Goal: Task Accomplishment & Management: Manage account settings

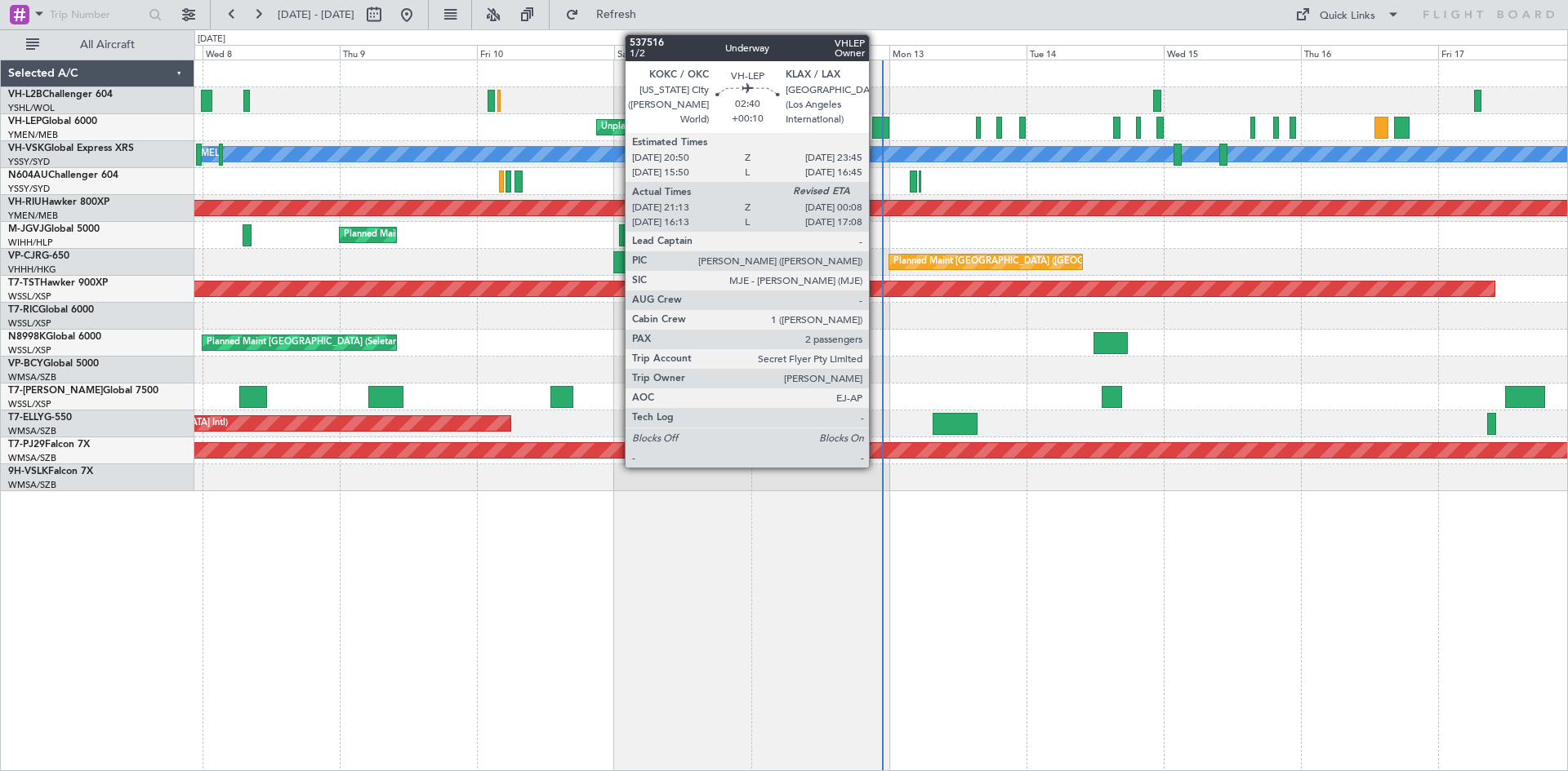
click at [876, 133] on div at bounding box center [881, 128] width 17 height 22
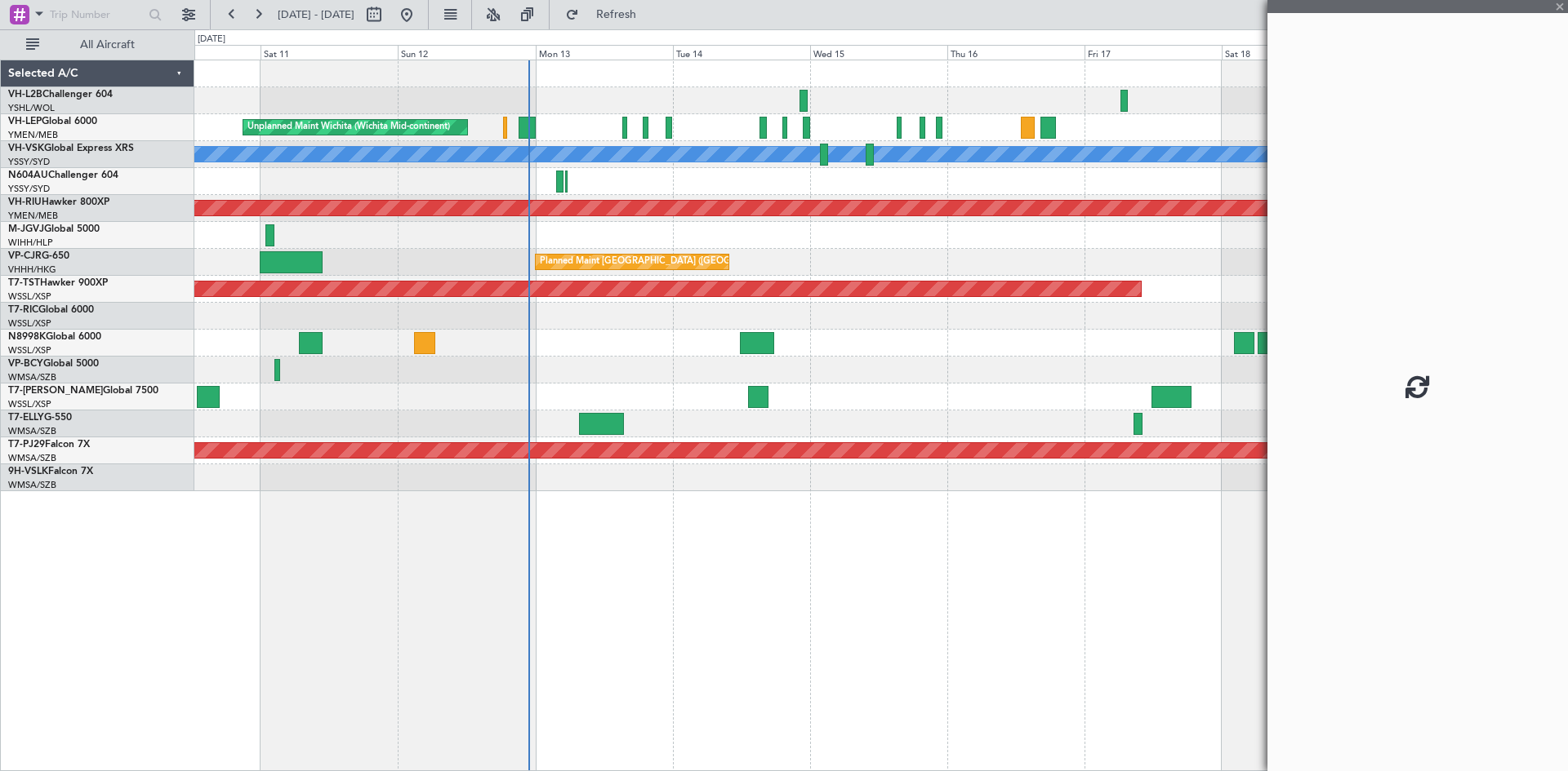
click at [687, 382] on div at bounding box center [881, 370] width 1373 height 27
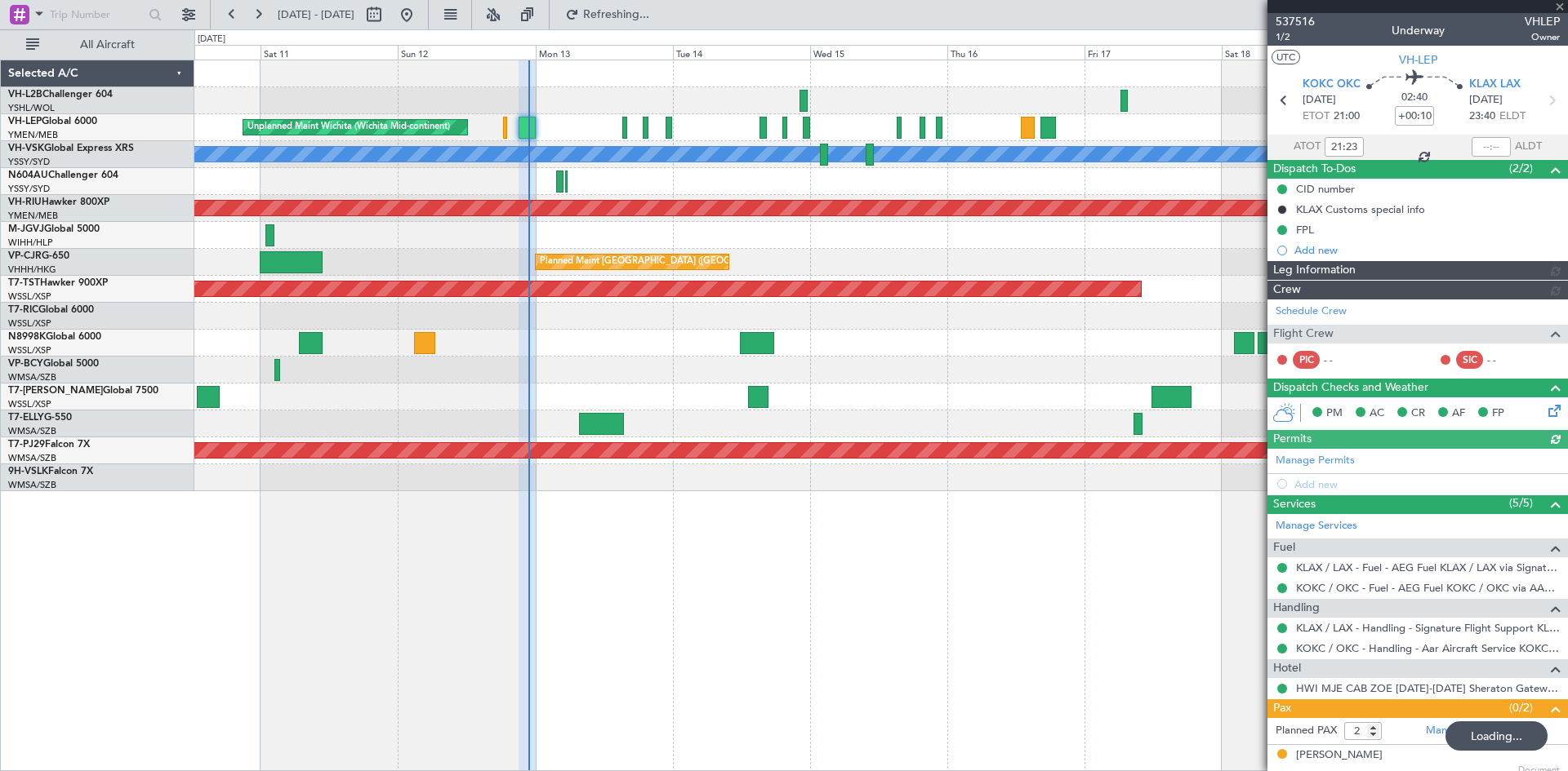
type input "[PERSON_NAME] (KYA)"
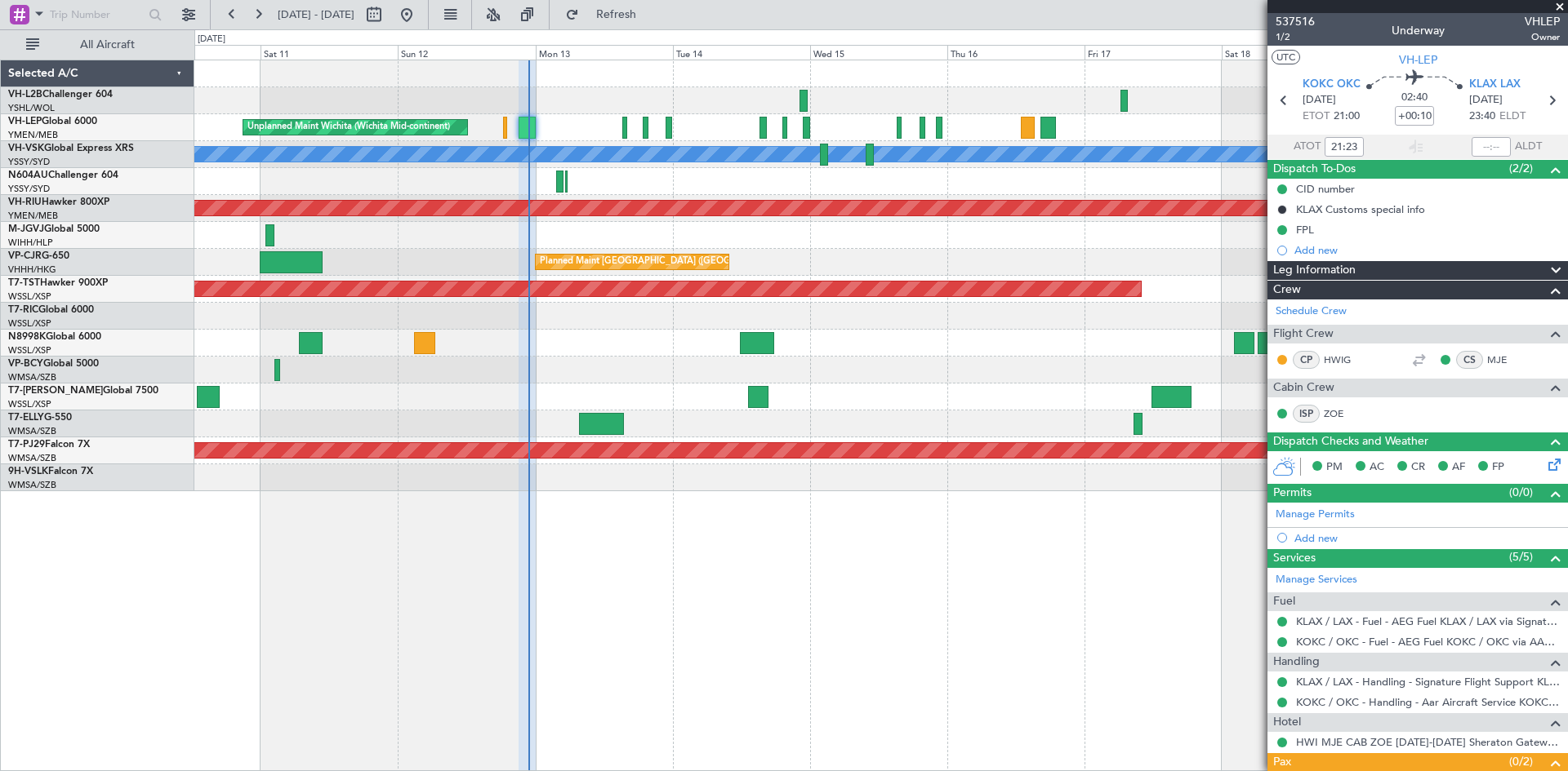
type input "[PERSON_NAME] (KYA)"
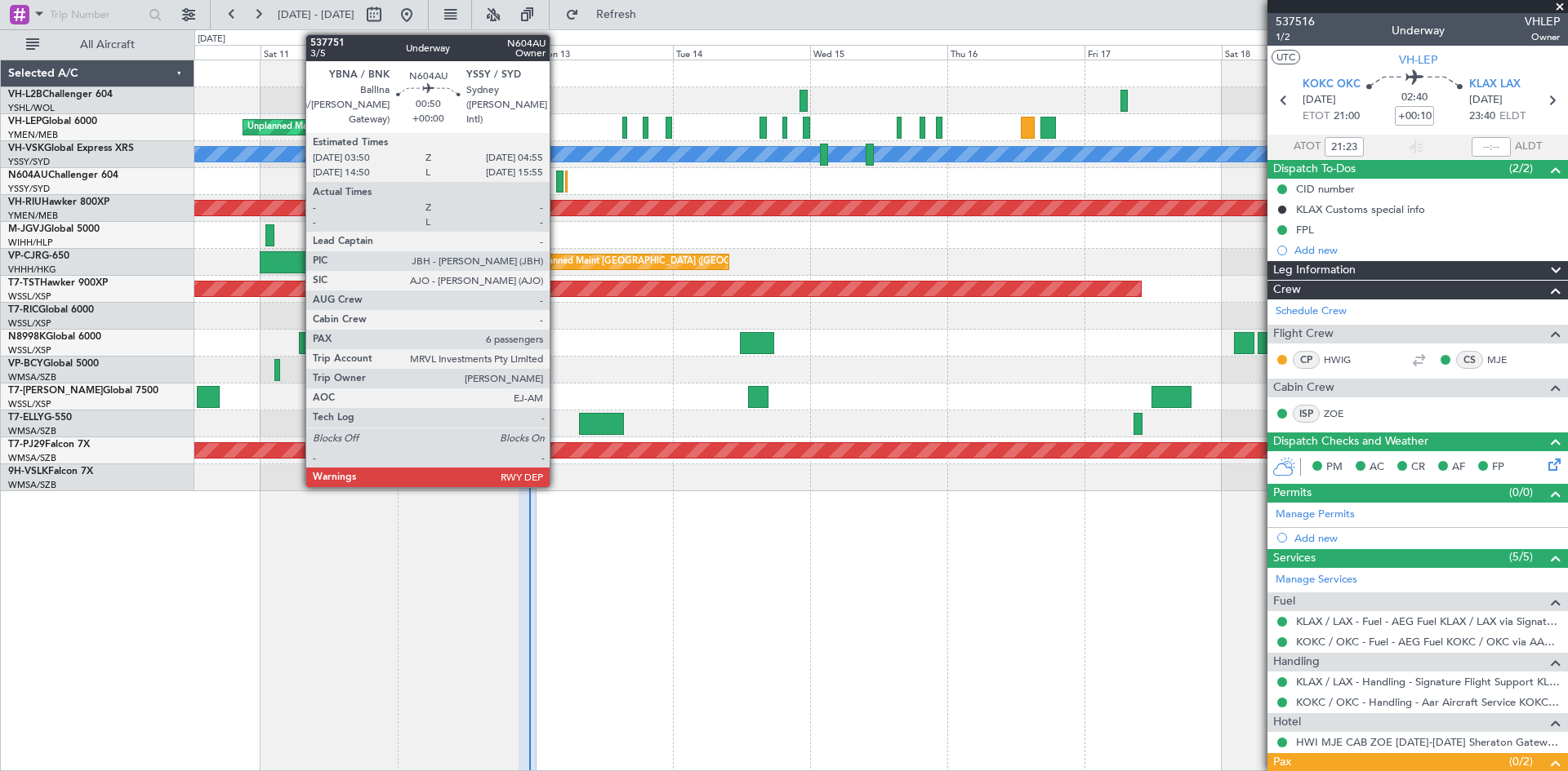
click at [557, 183] on div at bounding box center [559, 182] width 7 height 22
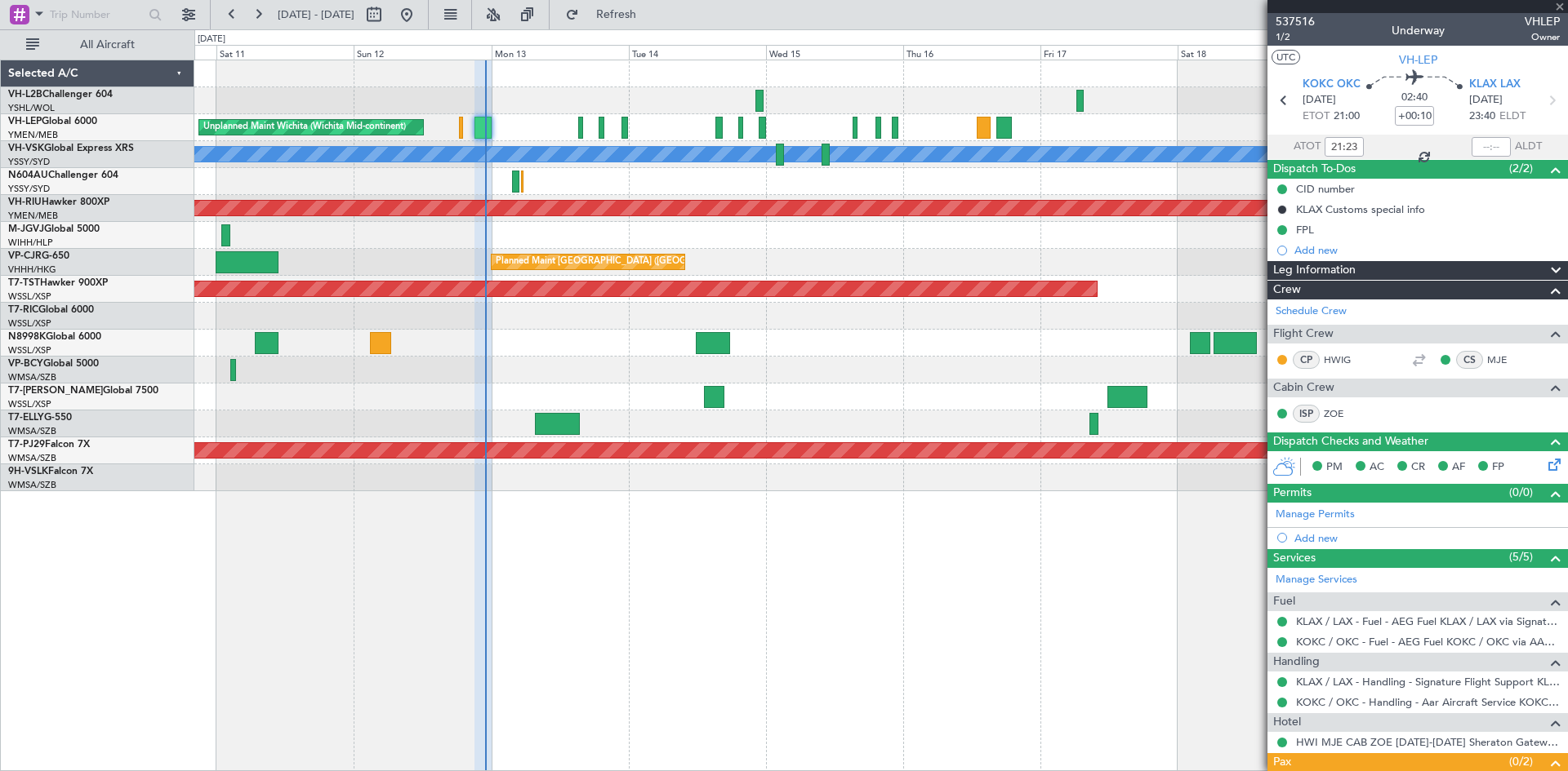
type input "6"
click at [932, 264] on div "Planned Maint [GEOGRAPHIC_DATA] ([GEOGRAPHIC_DATA] Intl)" at bounding box center [881, 262] width 1373 height 27
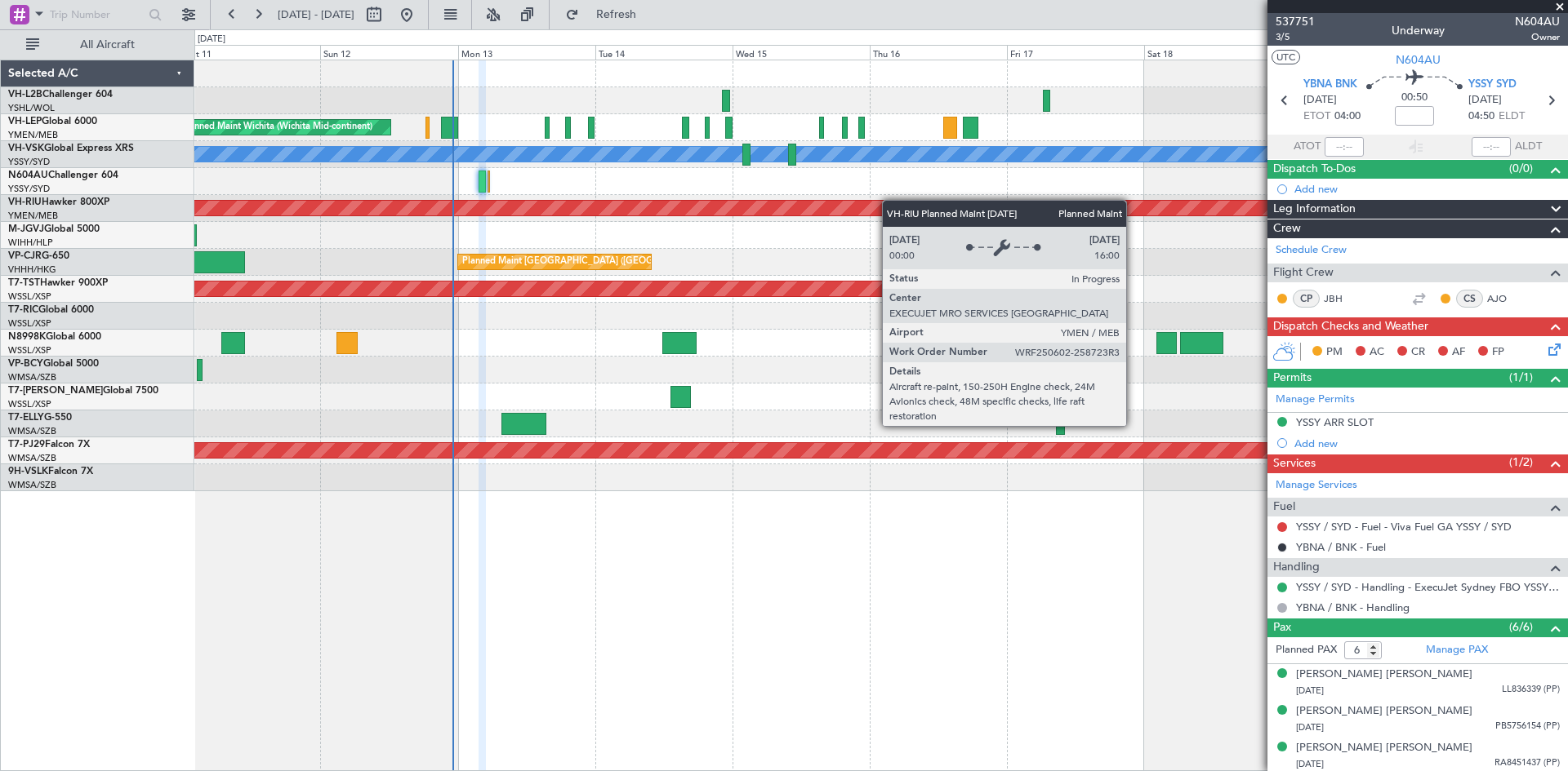
click at [888, 201] on div "Unplanned Maint Wichita (Wichita Mid-continent) [PERSON_NAME] Unplanned Maint S…" at bounding box center [881, 276] width 1373 height 431
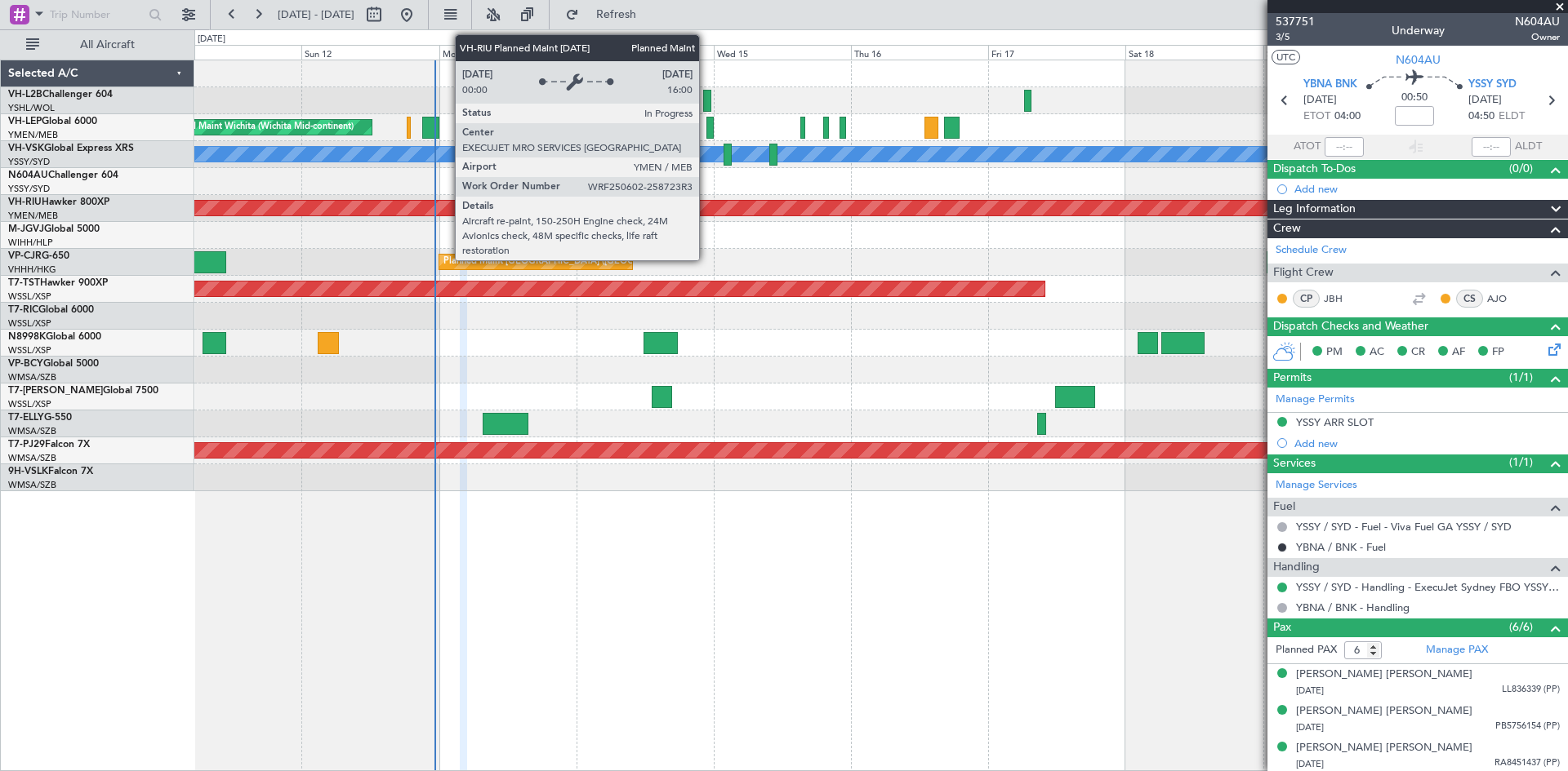
click at [707, 203] on div "Planned Maint [GEOGRAPHIC_DATA] ([GEOGRAPHIC_DATA])" at bounding box center [431, 208] width 3217 height 15
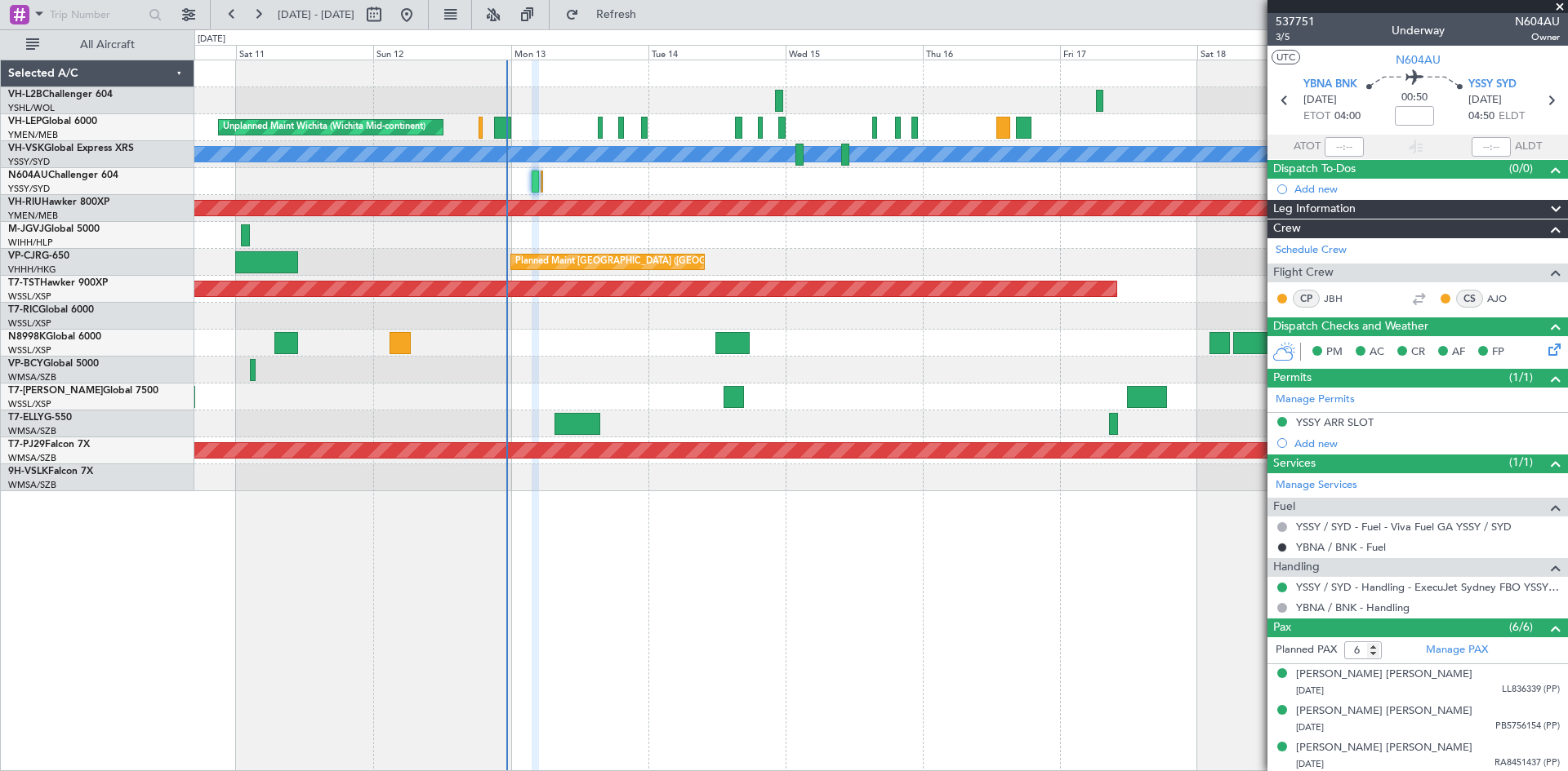
click at [811, 193] on div at bounding box center [881, 181] width 1373 height 27
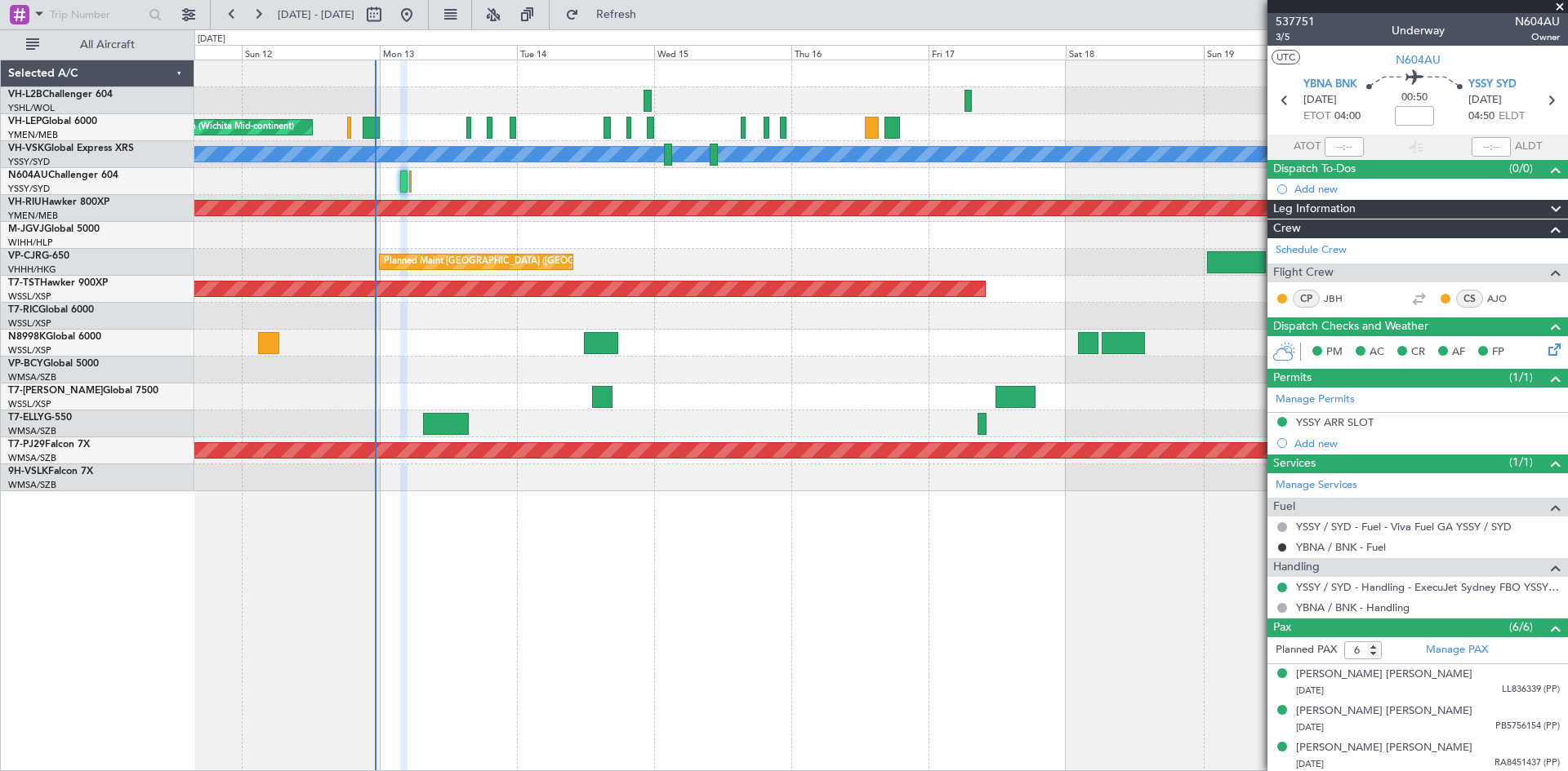
click at [800, 557] on div "Unplanned Maint Wichita (Wichita Mid-continent) [PERSON_NAME] Unplanned Maint S…" at bounding box center [881, 416] width 1374 height 712
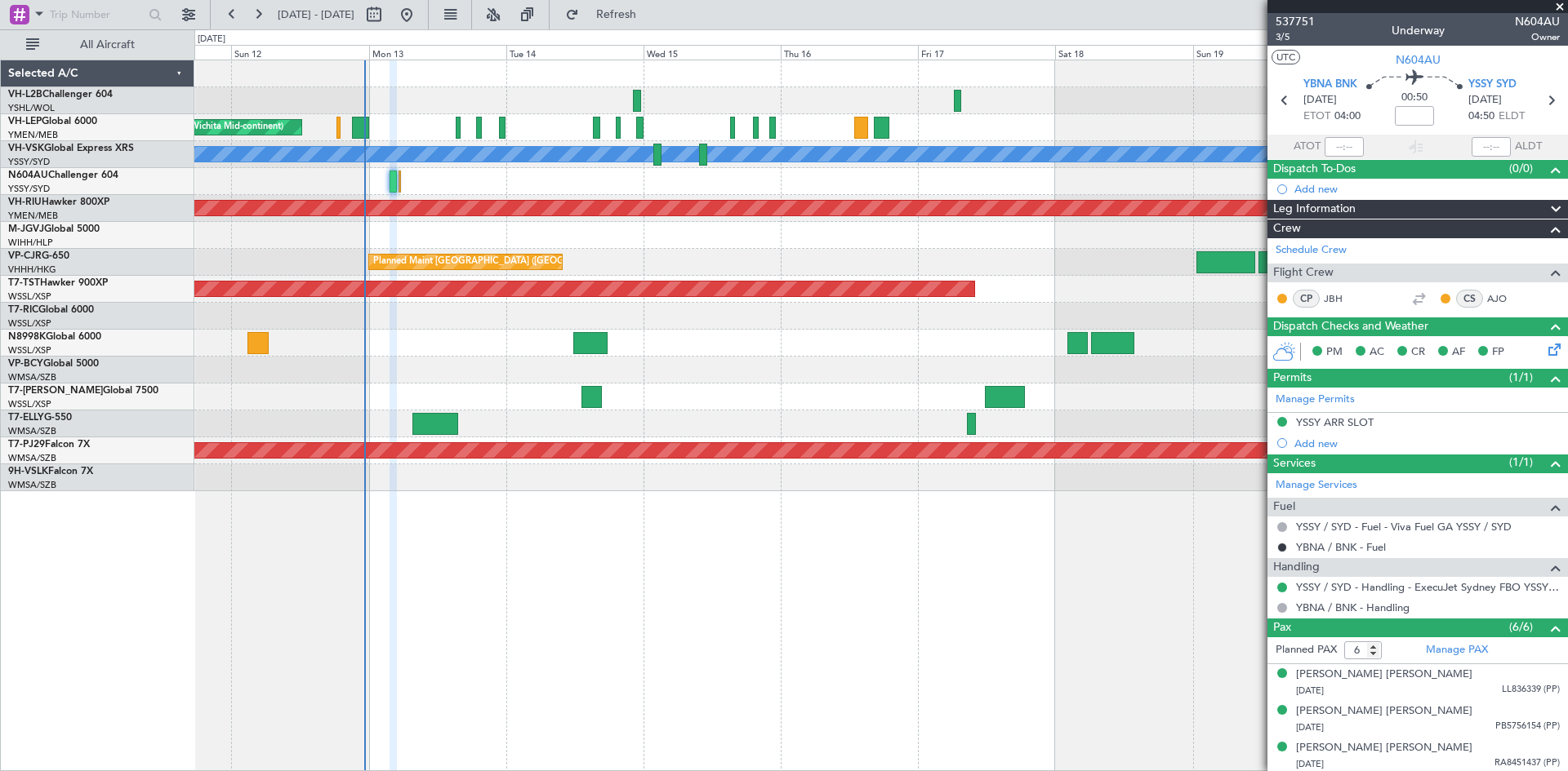
click at [790, 558] on div "Unplanned Maint Wichita (Wichita Mid-continent) [PERSON_NAME] Unplanned Maint S…" at bounding box center [881, 416] width 1374 height 712
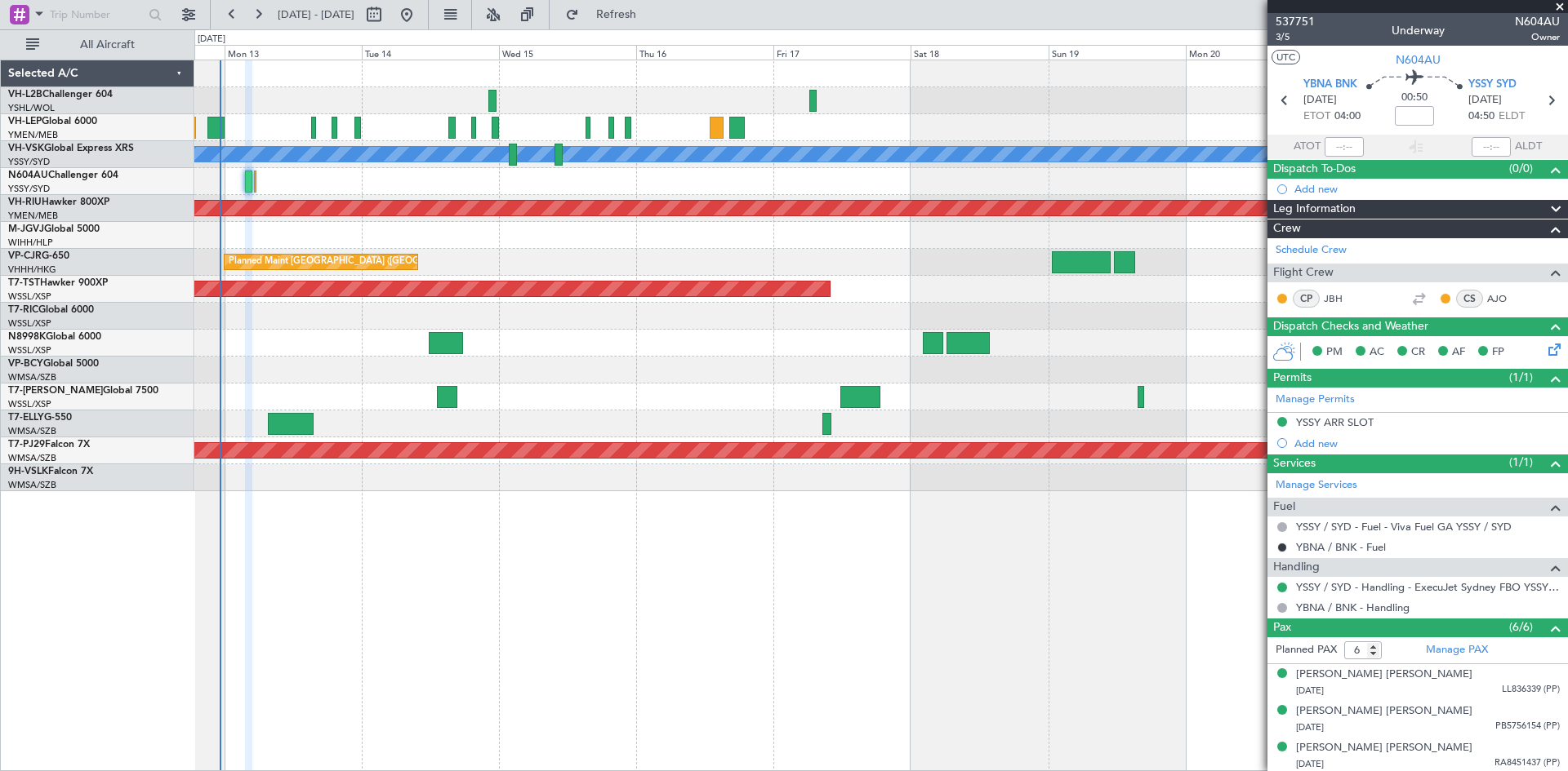
click at [668, 141] on div "MEL" at bounding box center [881, 154] width 1373 height 27
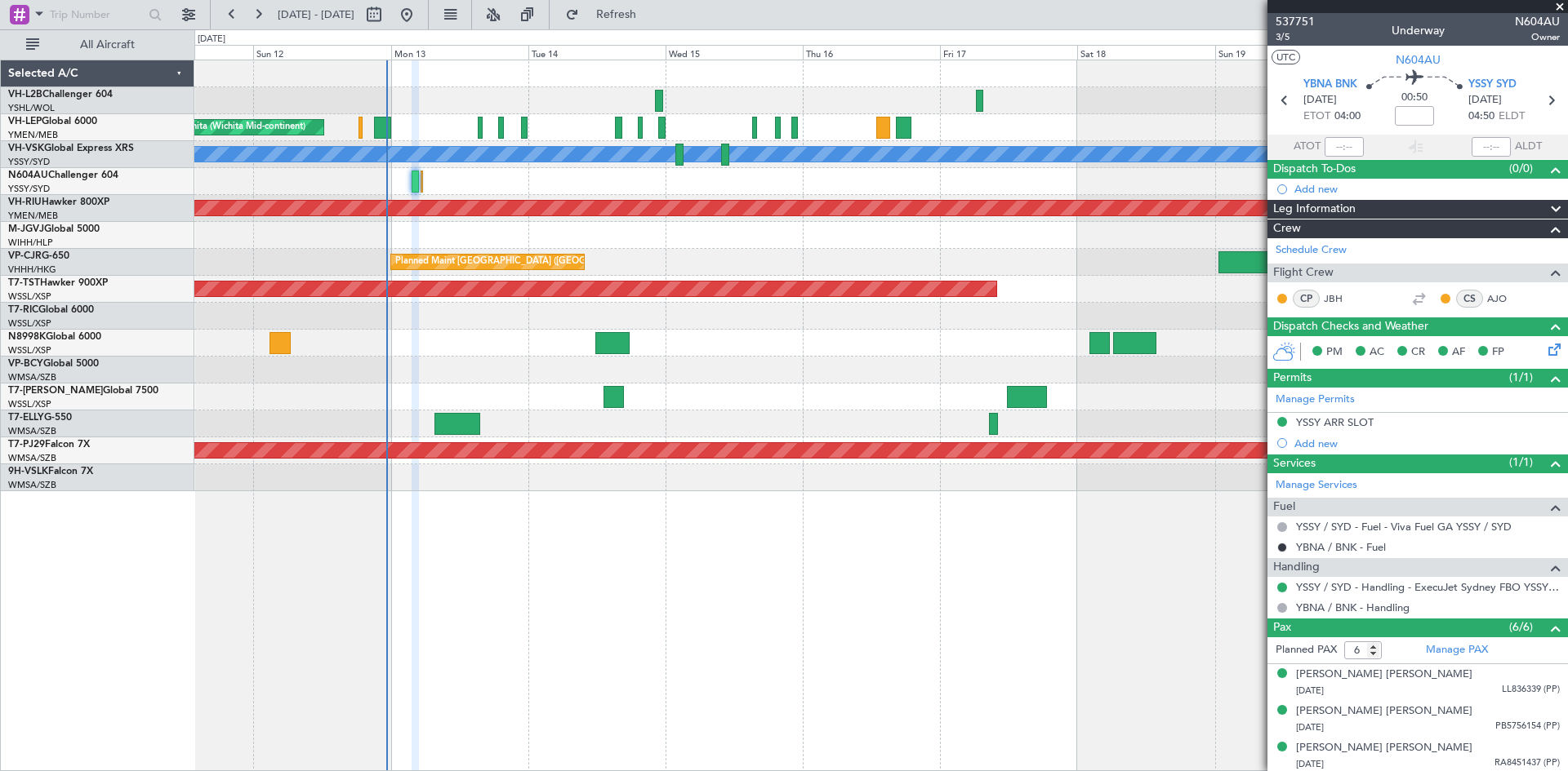
click at [760, 595] on div "Unplanned Maint Wichita (Wichita Mid-continent) [PERSON_NAME] Unplanned Maint S…" at bounding box center [881, 416] width 1374 height 712
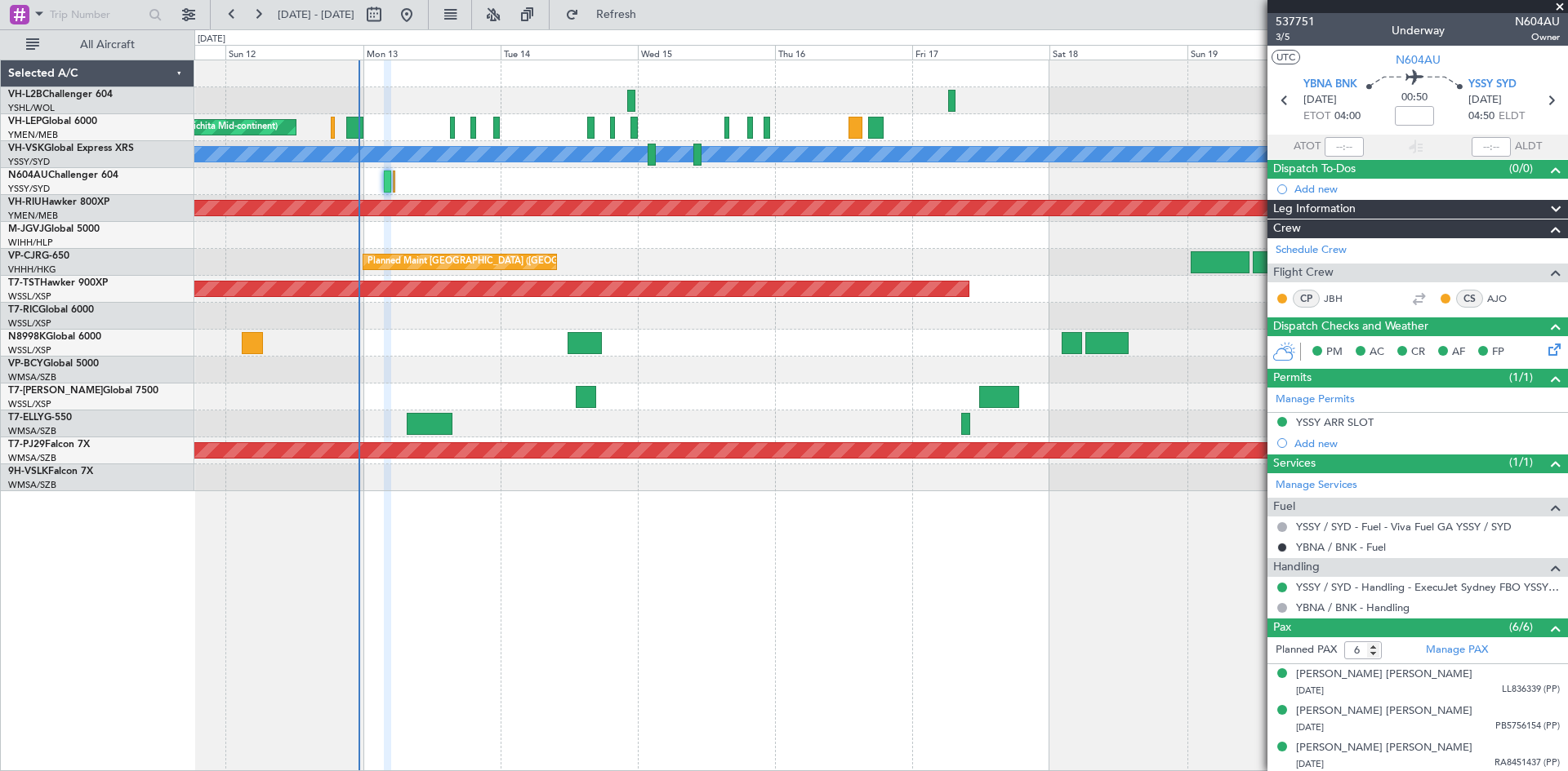
click at [615, 184] on div at bounding box center [881, 181] width 1373 height 27
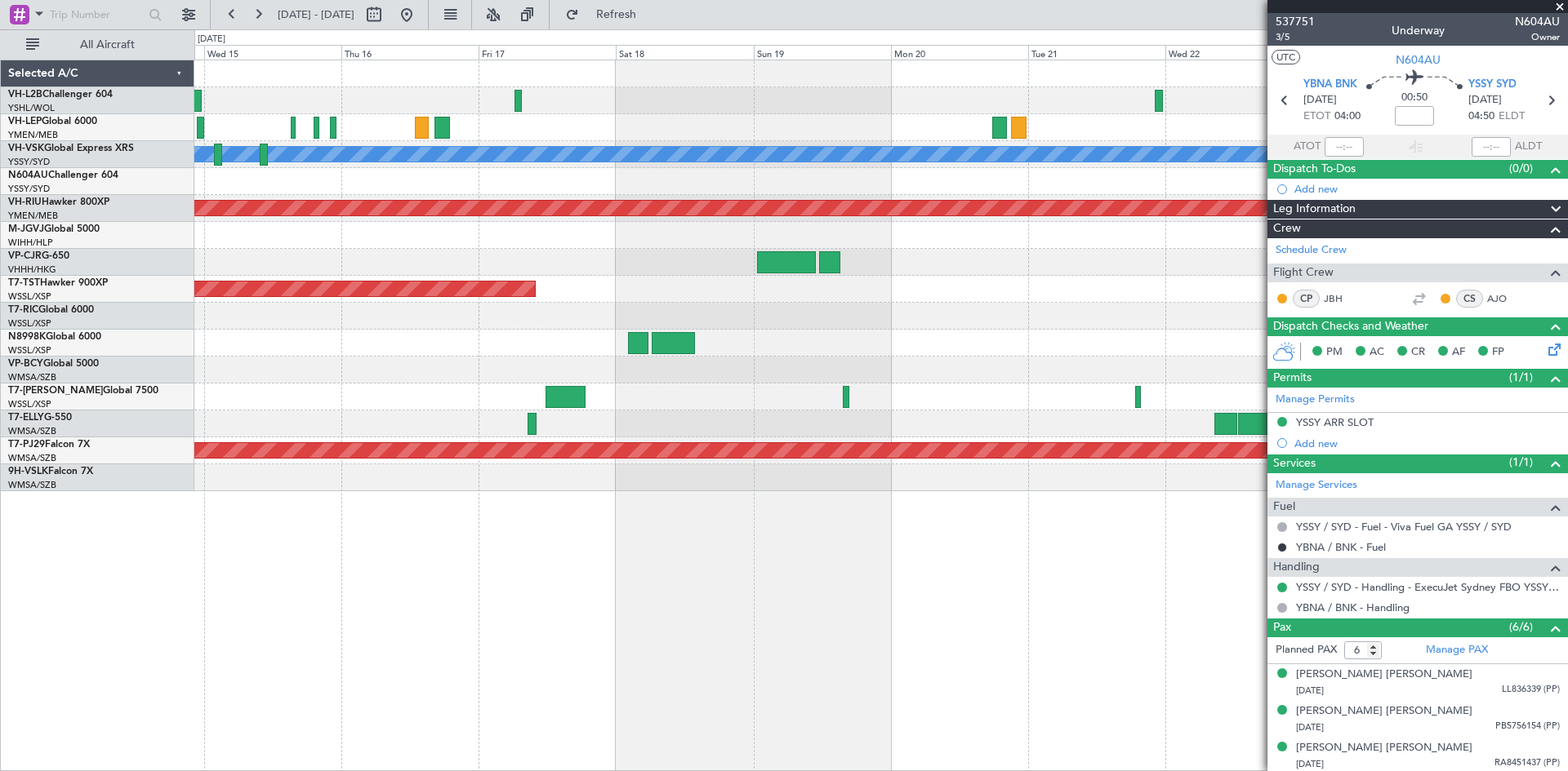
click at [474, 295] on div "Planned Maint [GEOGRAPHIC_DATA] (Seletar)" at bounding box center [881, 289] width 1373 height 27
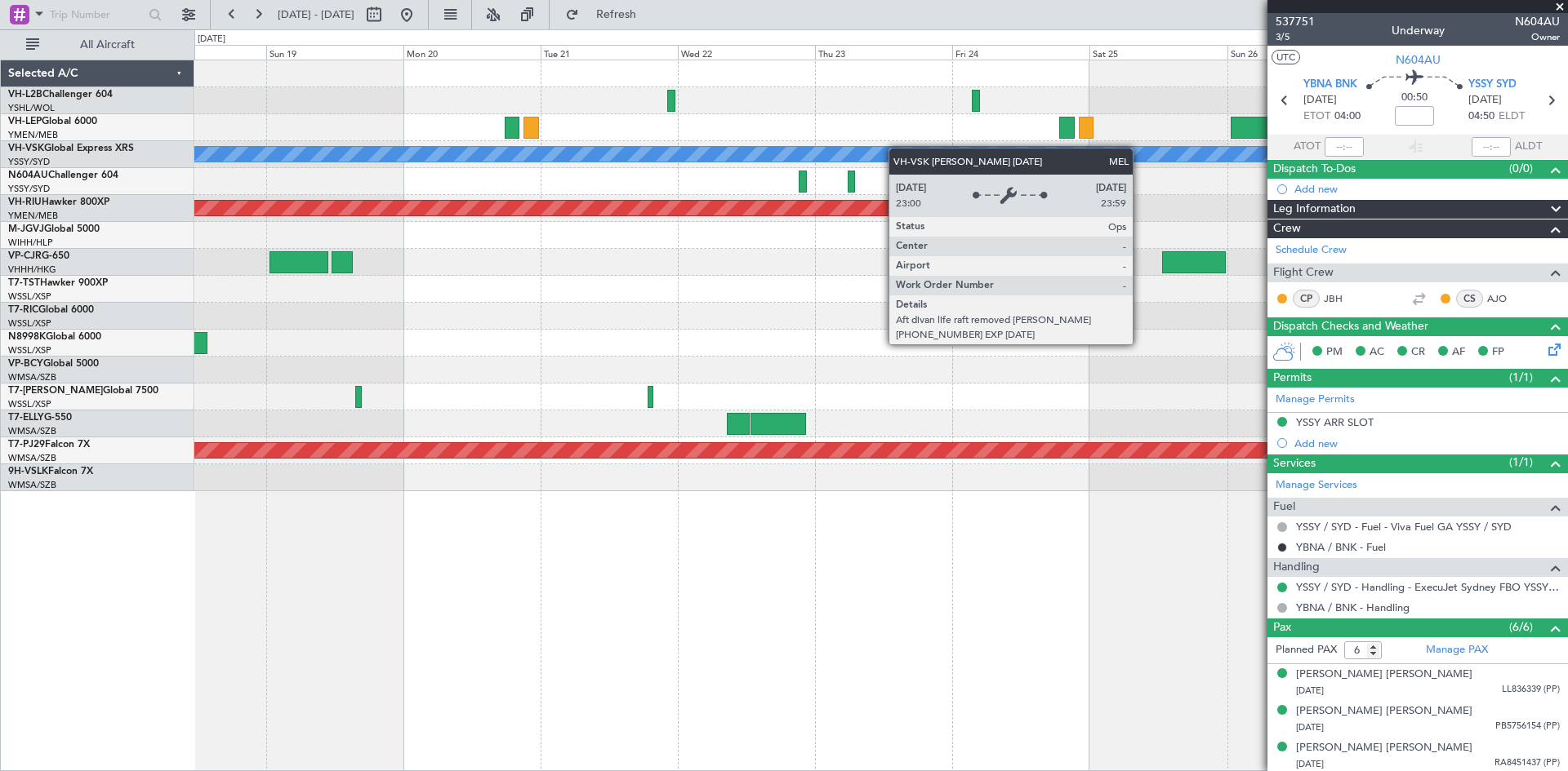
click at [872, 155] on div "[PERSON_NAME] Planned Maint [GEOGRAPHIC_DATA] ([GEOGRAPHIC_DATA]) Planned Maint…" at bounding box center [881, 276] width 1373 height 431
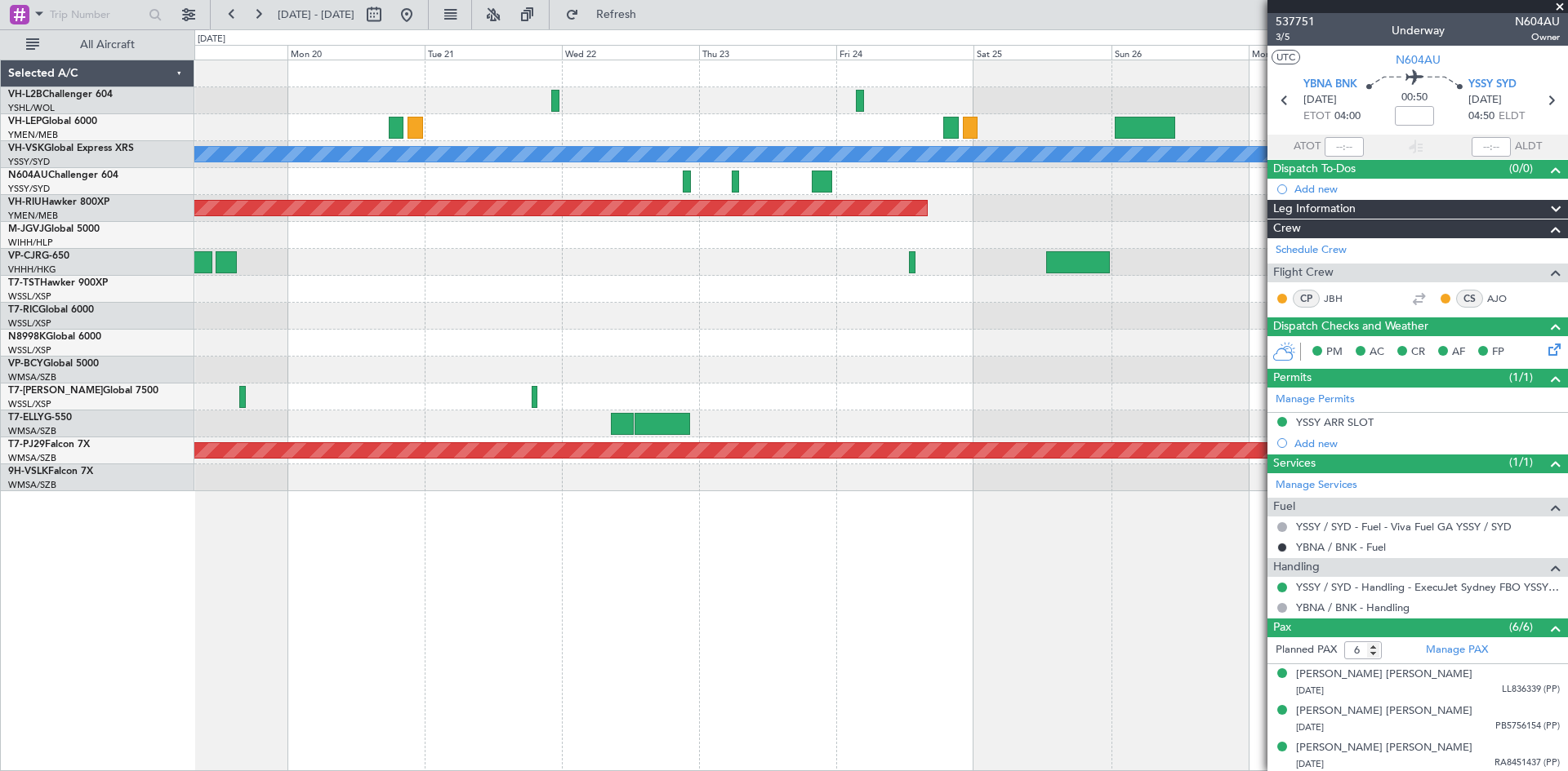
click at [893, 338] on div "[PERSON_NAME] Planned Maint [GEOGRAPHIC_DATA] ([GEOGRAPHIC_DATA]) Planned Maint…" at bounding box center [881, 276] width 1373 height 431
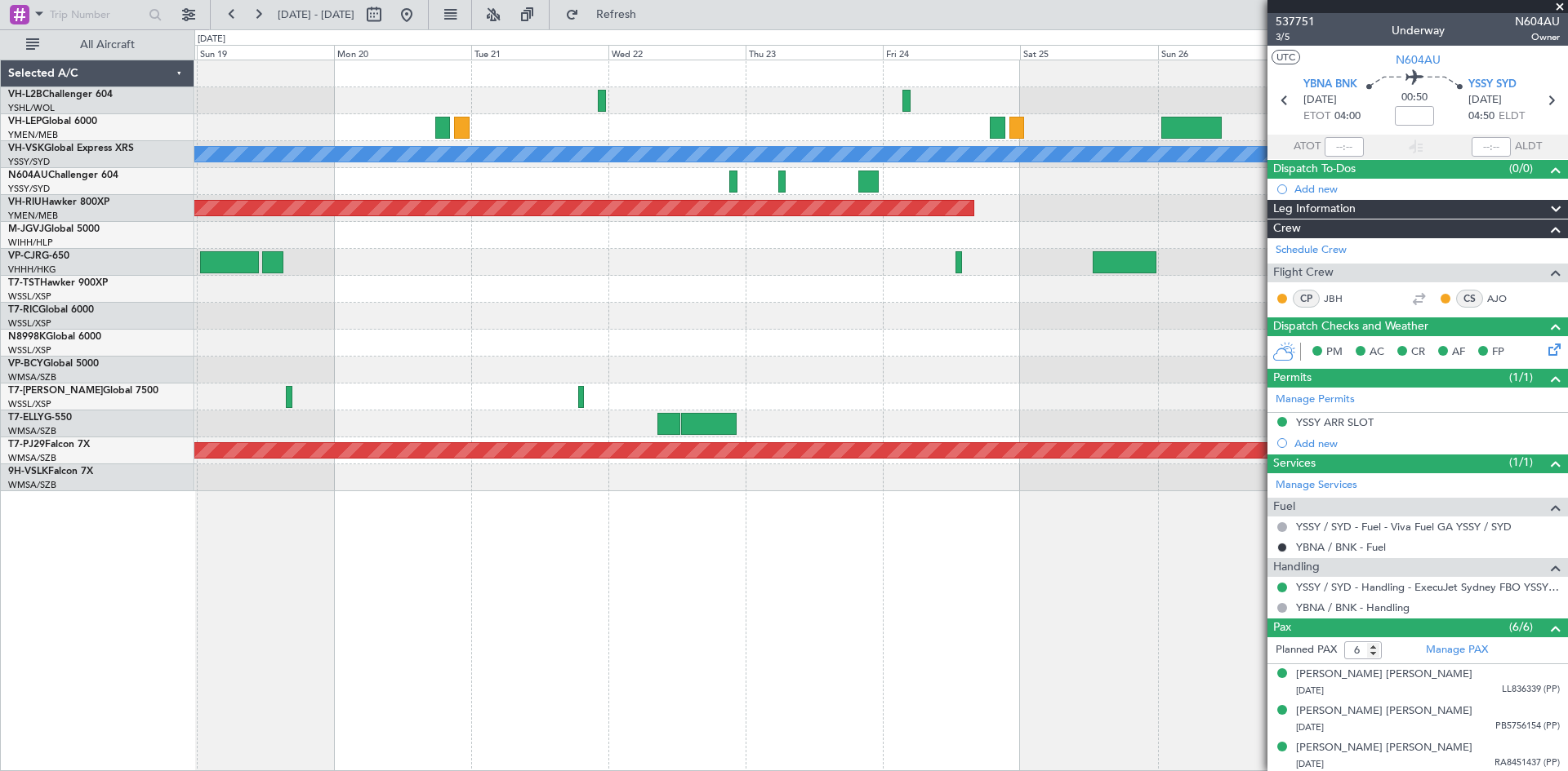
click at [642, 308] on div "[PERSON_NAME] Planned Maint [GEOGRAPHIC_DATA] ([GEOGRAPHIC_DATA]) Planned Maint…" at bounding box center [881, 276] width 1373 height 431
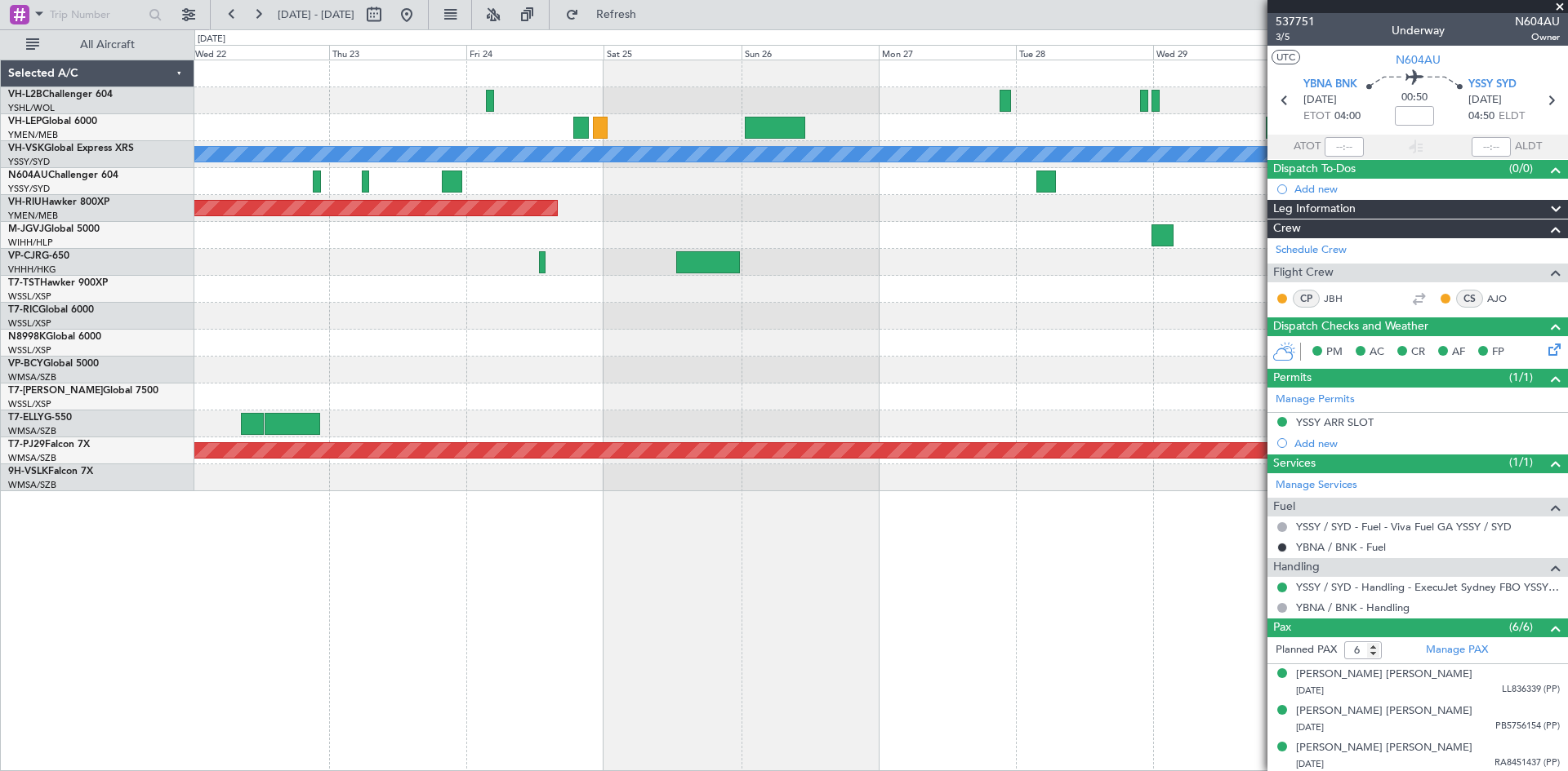
click at [566, 250] on div "[PERSON_NAME] Planned Maint Sydney ([PERSON_NAME] Intl) Planned Maint [GEOGRAPH…" at bounding box center [881, 276] width 1373 height 431
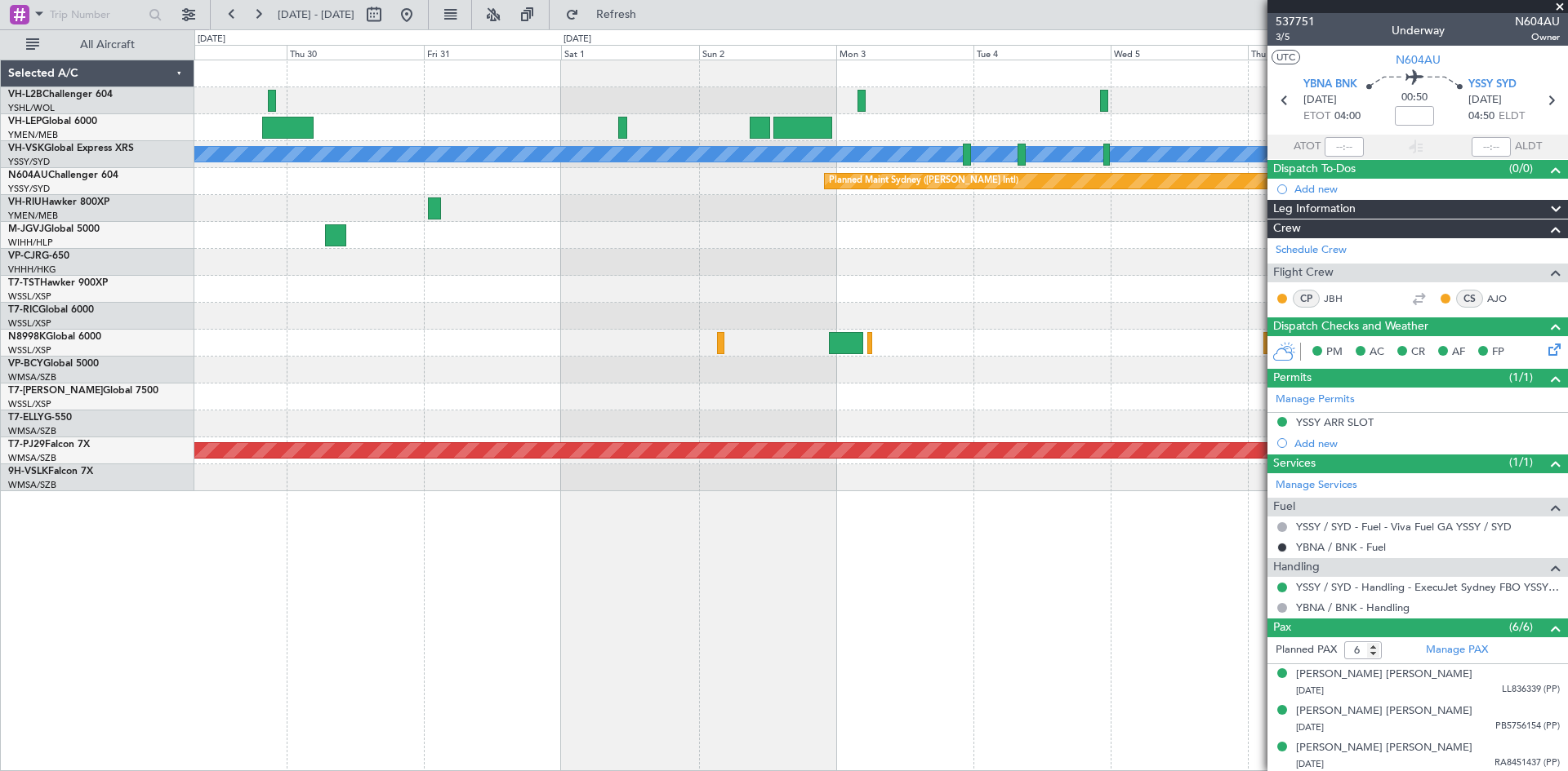
click at [758, 224] on div "[PERSON_NAME] Planned Maint Sydney ([PERSON_NAME] Intl) Planned Maint [GEOGRAPH…" at bounding box center [881, 276] width 1373 height 431
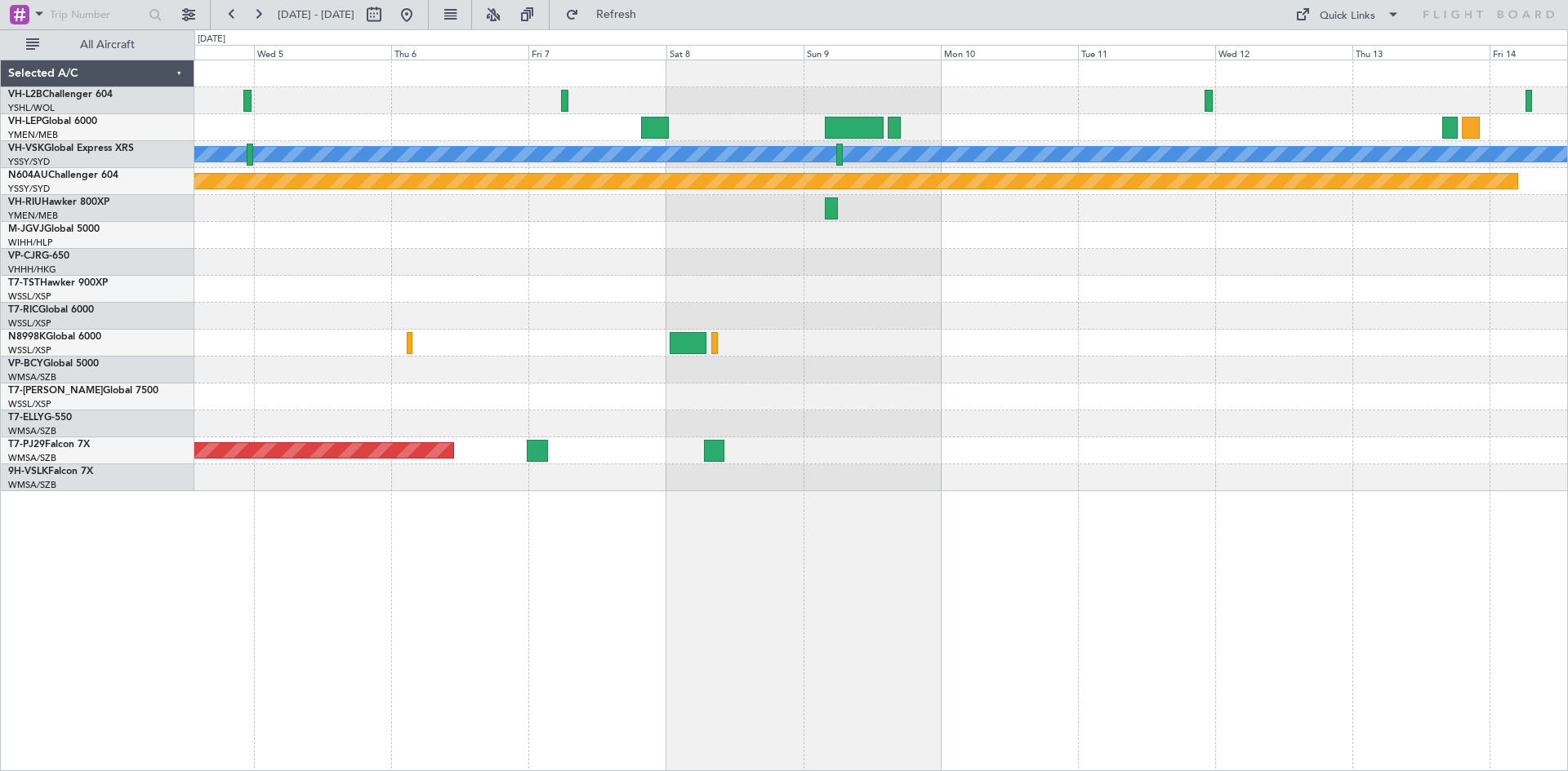
click at [901, 365] on div "[PERSON_NAME] Planned Maint Sydney ([PERSON_NAME] Intl) Planned Maint [GEOGRAPH…" at bounding box center [881, 276] width 1373 height 431
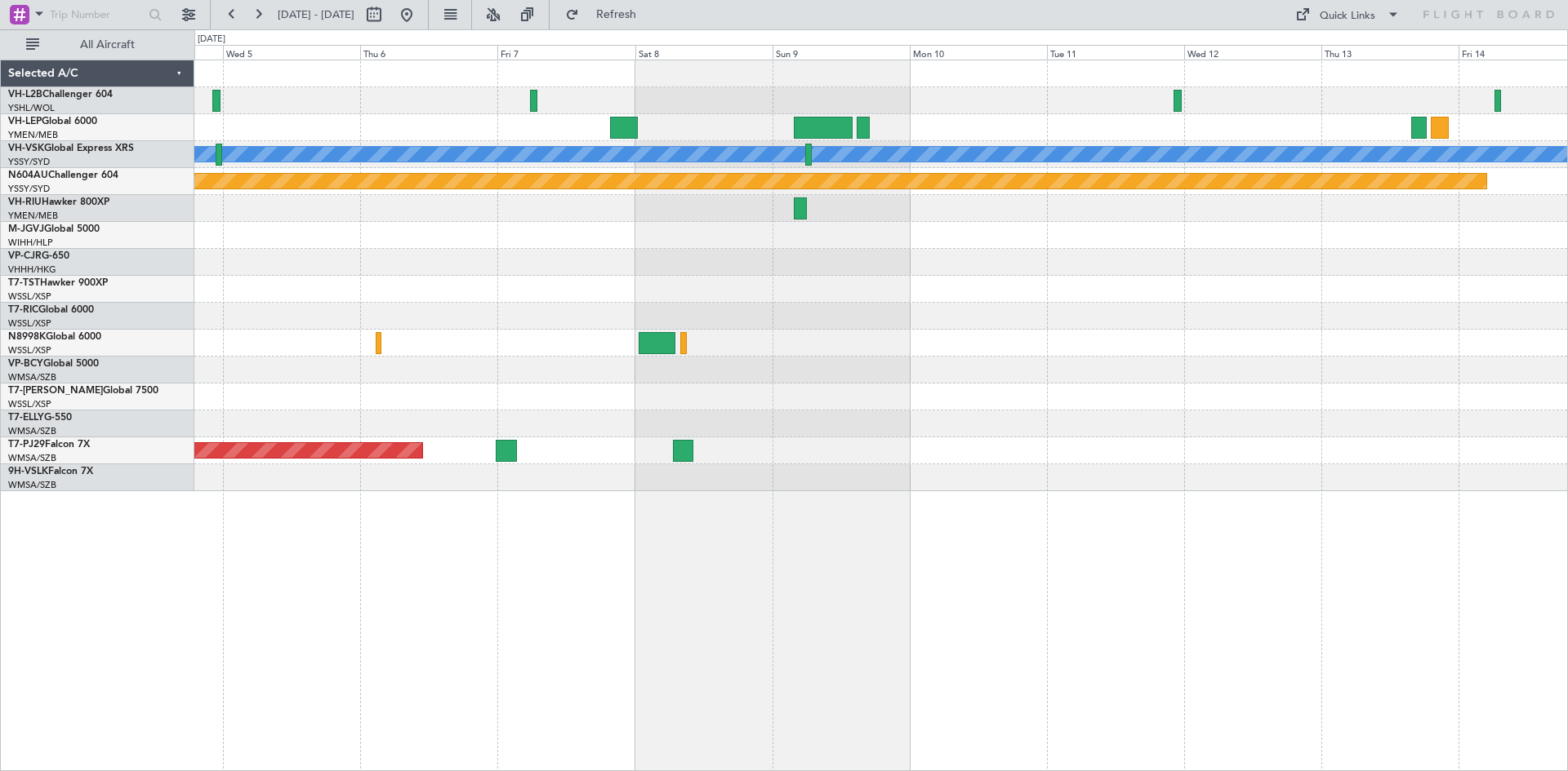
click at [925, 255] on div "[PERSON_NAME] Planned Maint Sydney ([PERSON_NAME] Intl) Planned Maint [GEOGRAPH…" at bounding box center [881, 276] width 1373 height 431
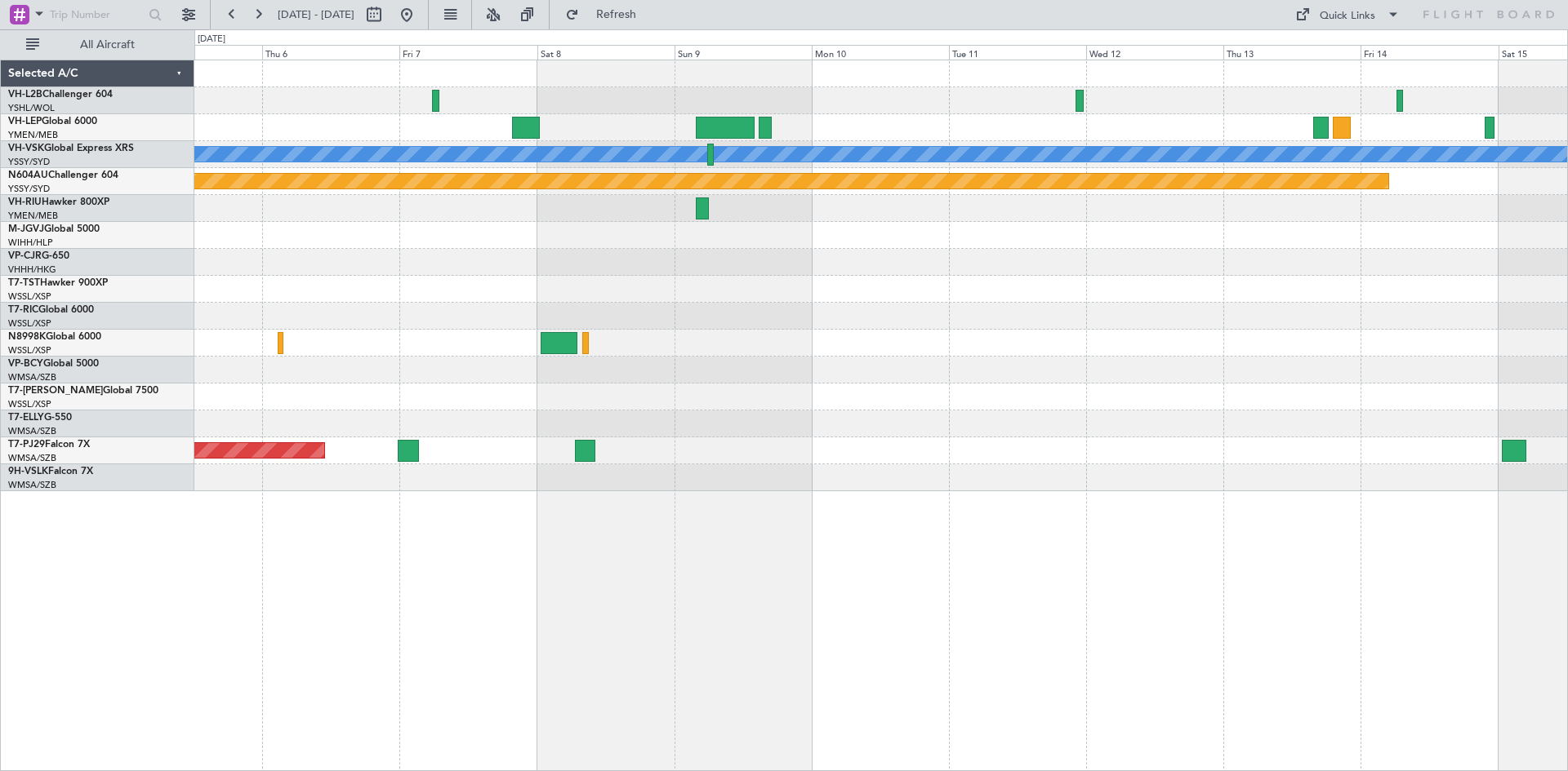
click at [826, 287] on div at bounding box center [881, 289] width 1373 height 27
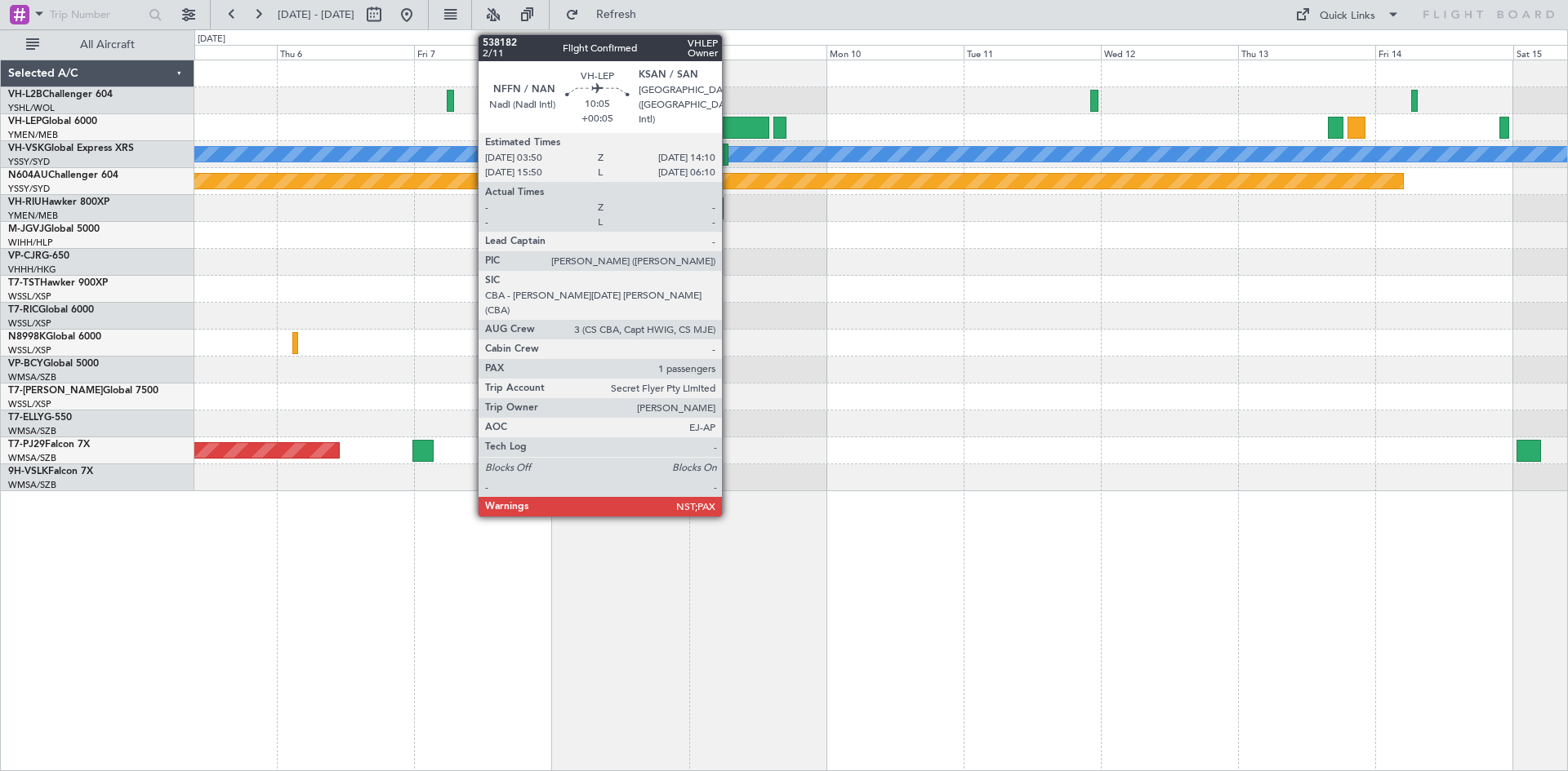
click at [729, 125] on div at bounding box center [741, 128] width 60 height 22
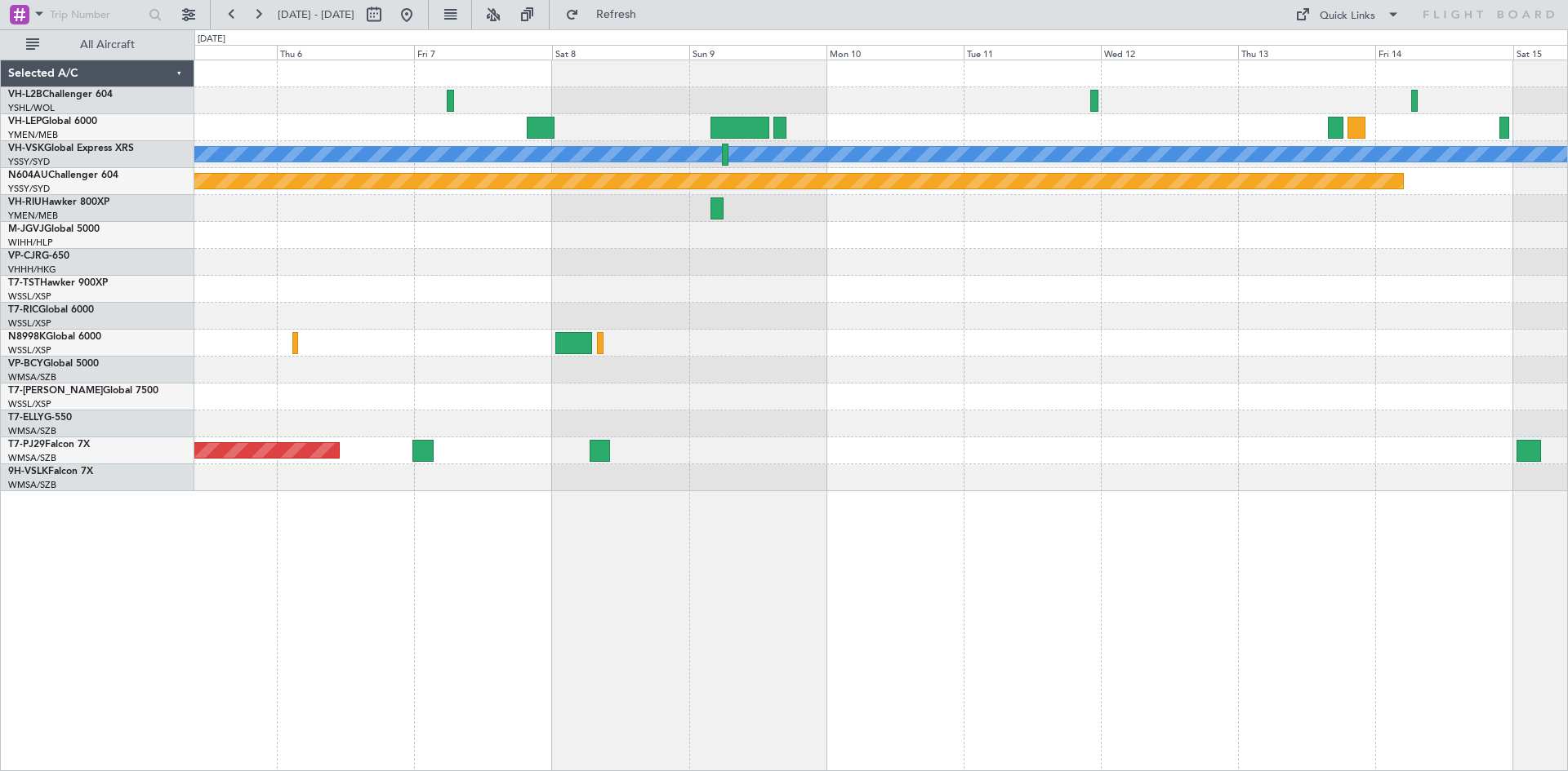
click at [725, 141] on div "[PERSON_NAME] Planned Maint Sydney ([PERSON_NAME] Intl) Planned Maint [GEOGRAPH…" at bounding box center [881, 276] width 1373 height 431
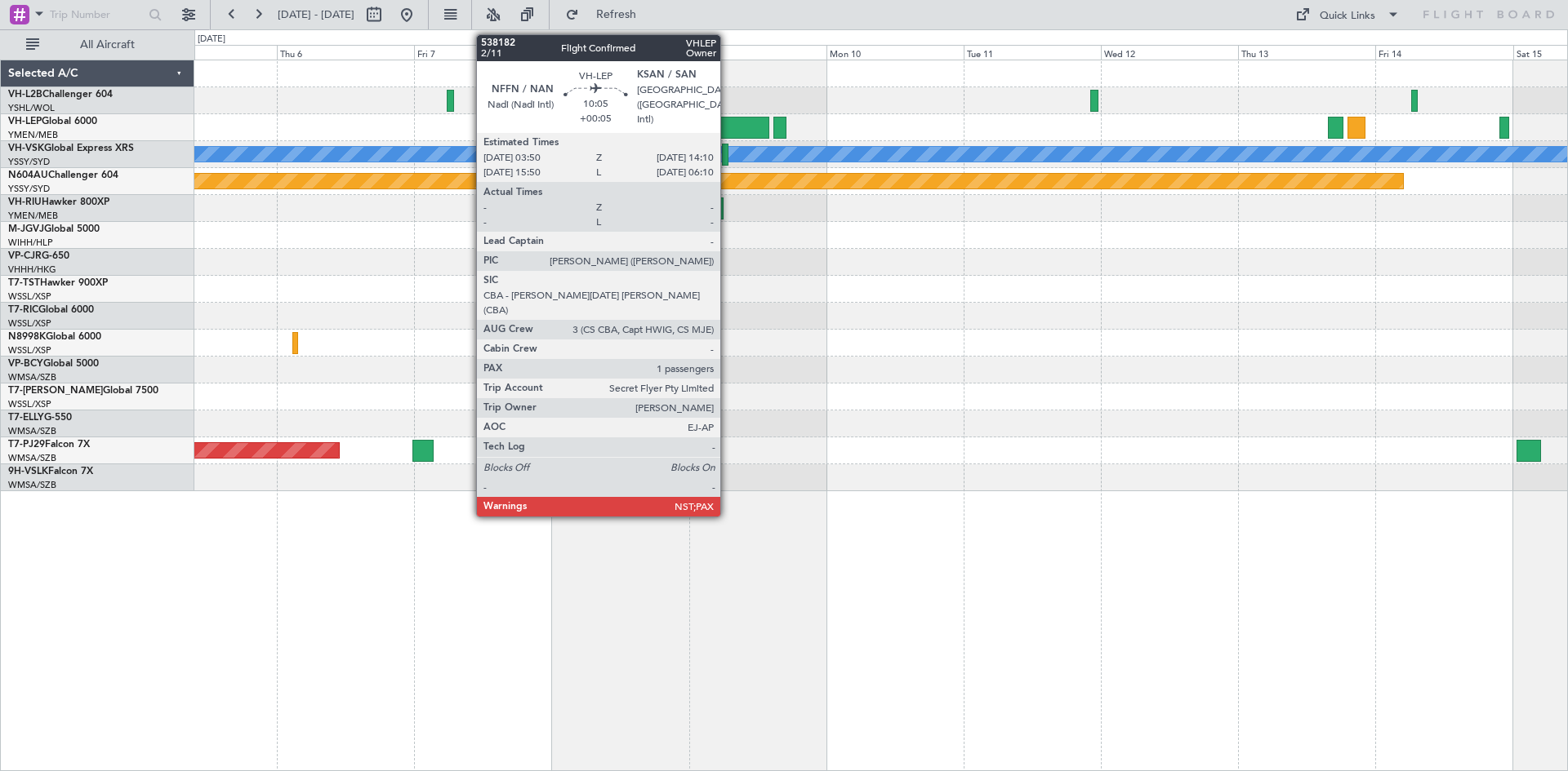
click at [727, 134] on div at bounding box center [741, 128] width 60 height 22
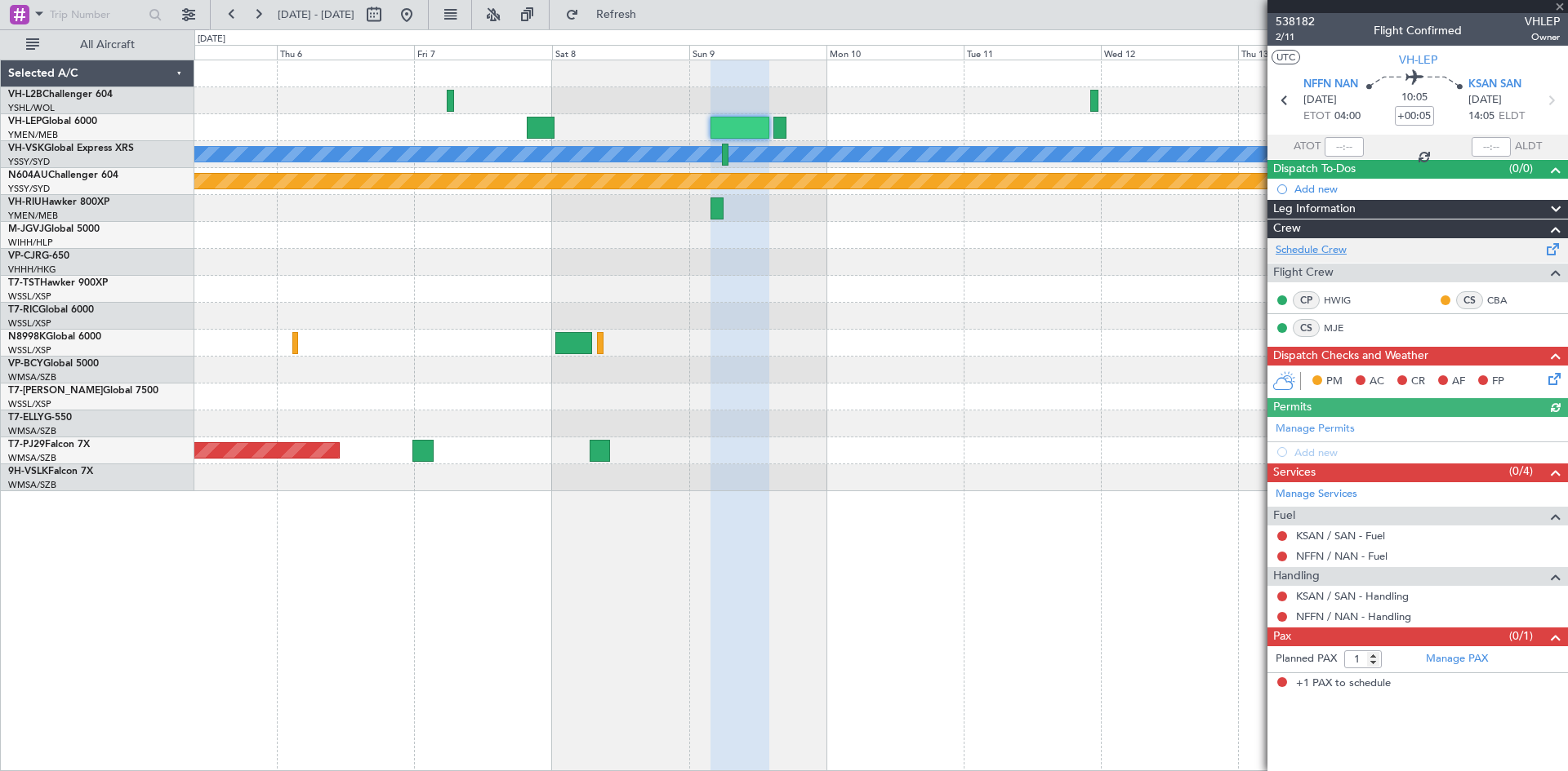
click at [1332, 254] on link "Schedule Crew" at bounding box center [1311, 250] width 71 height 16
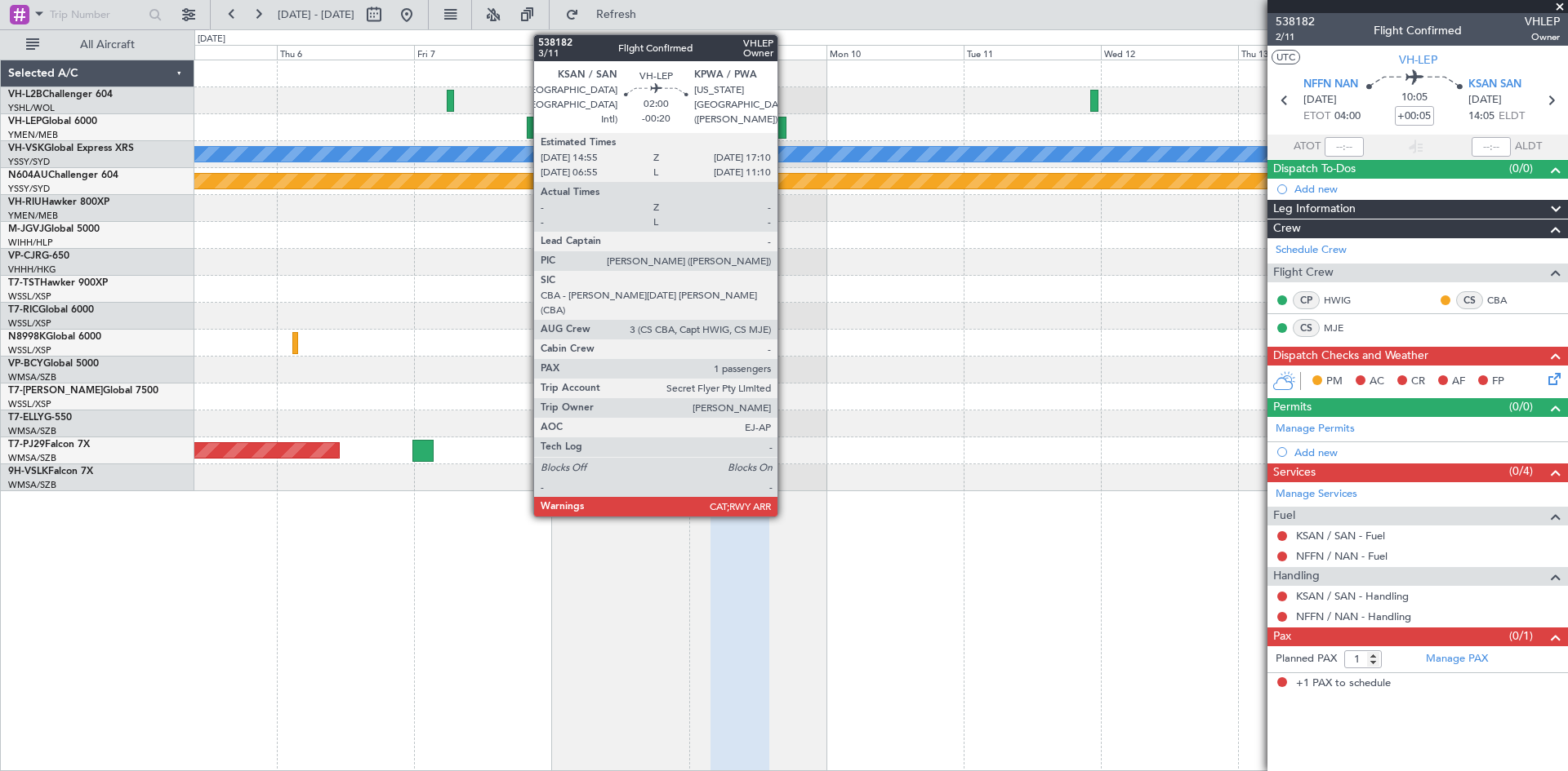
click at [784, 126] on div at bounding box center [780, 128] width 13 height 22
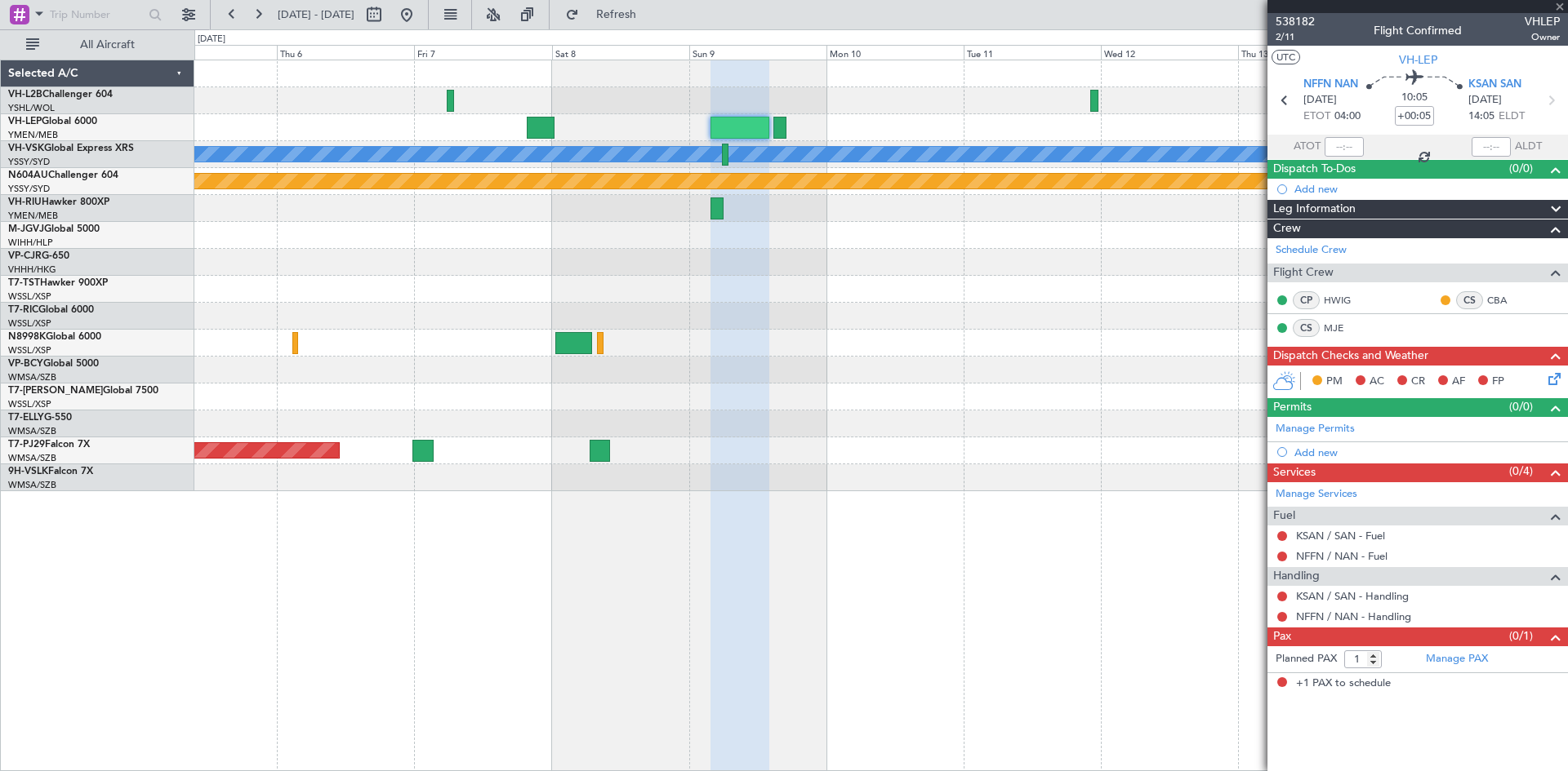
type input "-00:20"
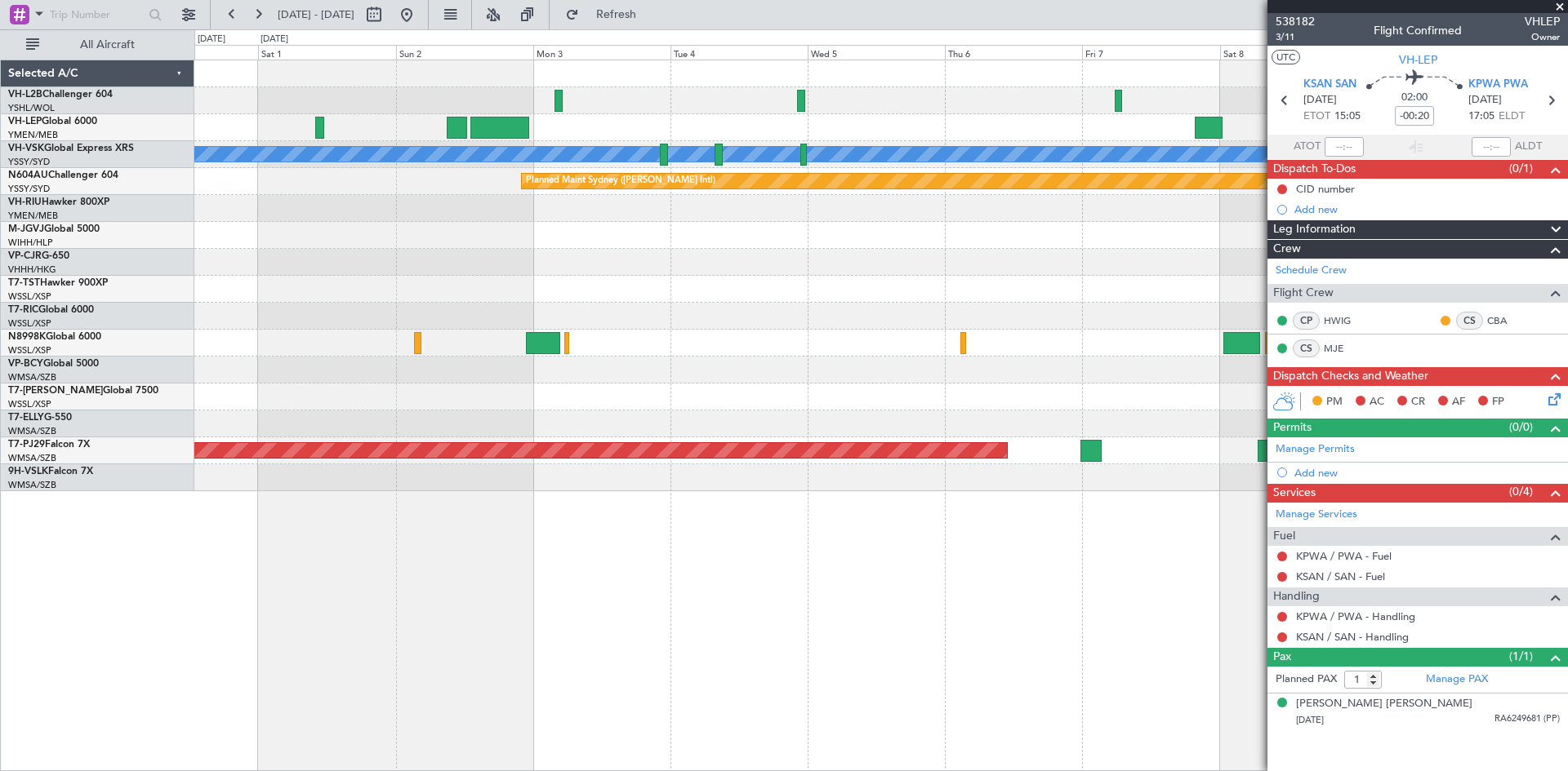
click at [1158, 364] on div "[PERSON_NAME] Planned Maint Sydney ([PERSON_NAME] Intl) Planned Maint [GEOGRAPH…" at bounding box center [881, 276] width 1373 height 431
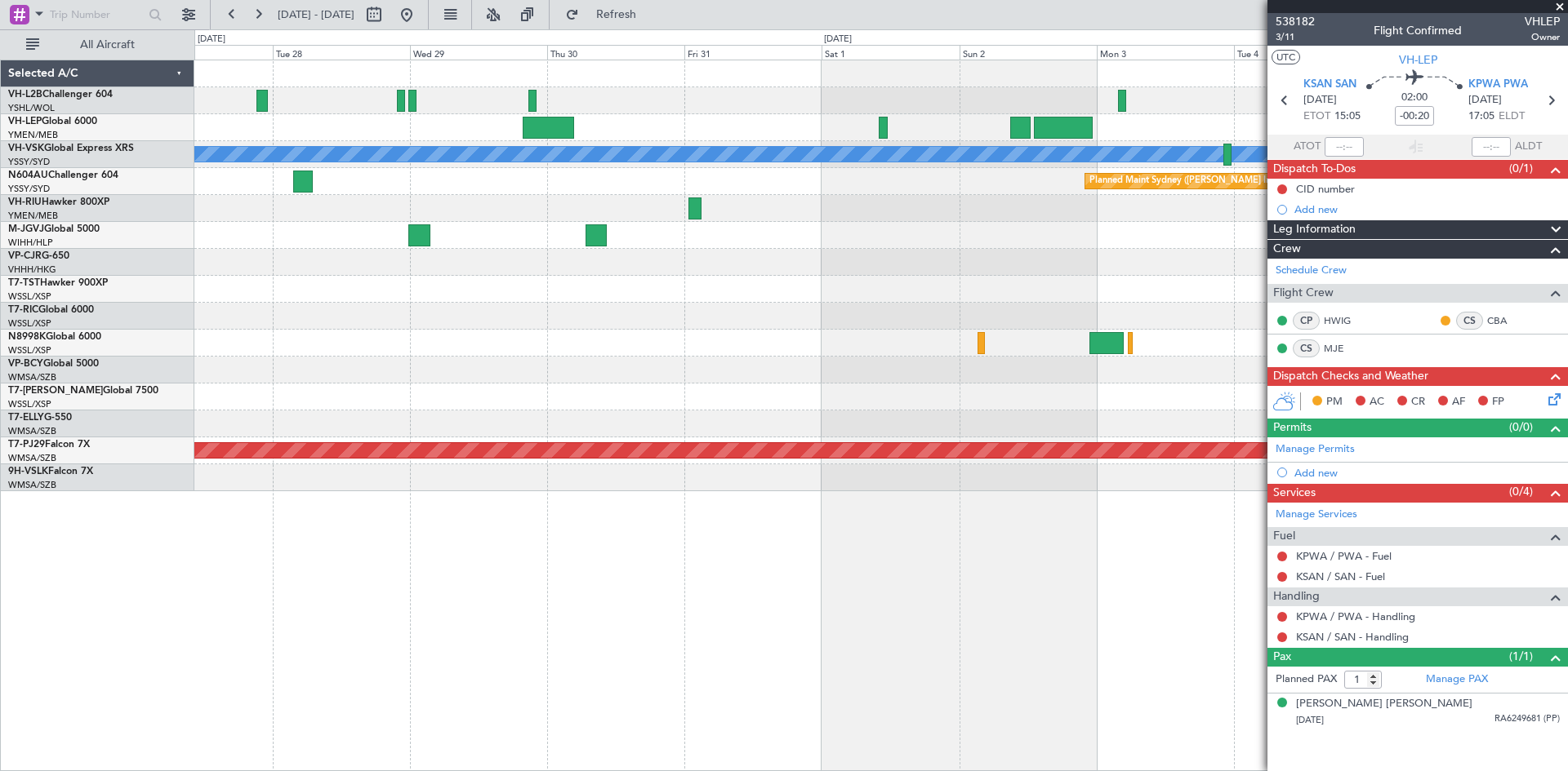
click at [1195, 334] on div "[PERSON_NAME] Planned Maint Sydney ([PERSON_NAME] Intl) Planned Maint [GEOGRAPH…" at bounding box center [881, 276] width 1373 height 431
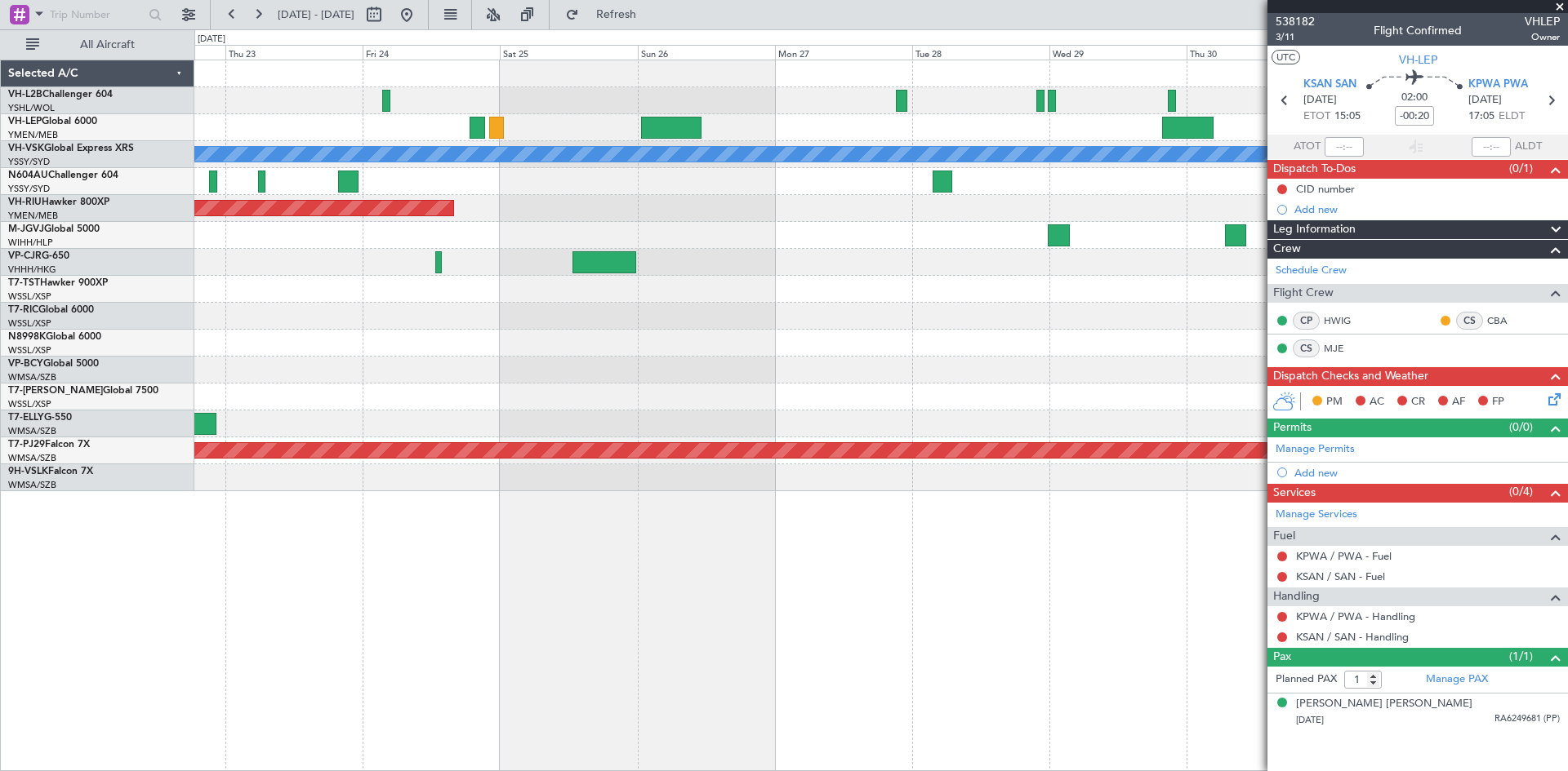
click at [1116, 345] on div "[PERSON_NAME] Planned Maint Sydney ([PERSON_NAME] Intl) Planned Maint [GEOGRAPH…" at bounding box center [881, 276] width 1373 height 431
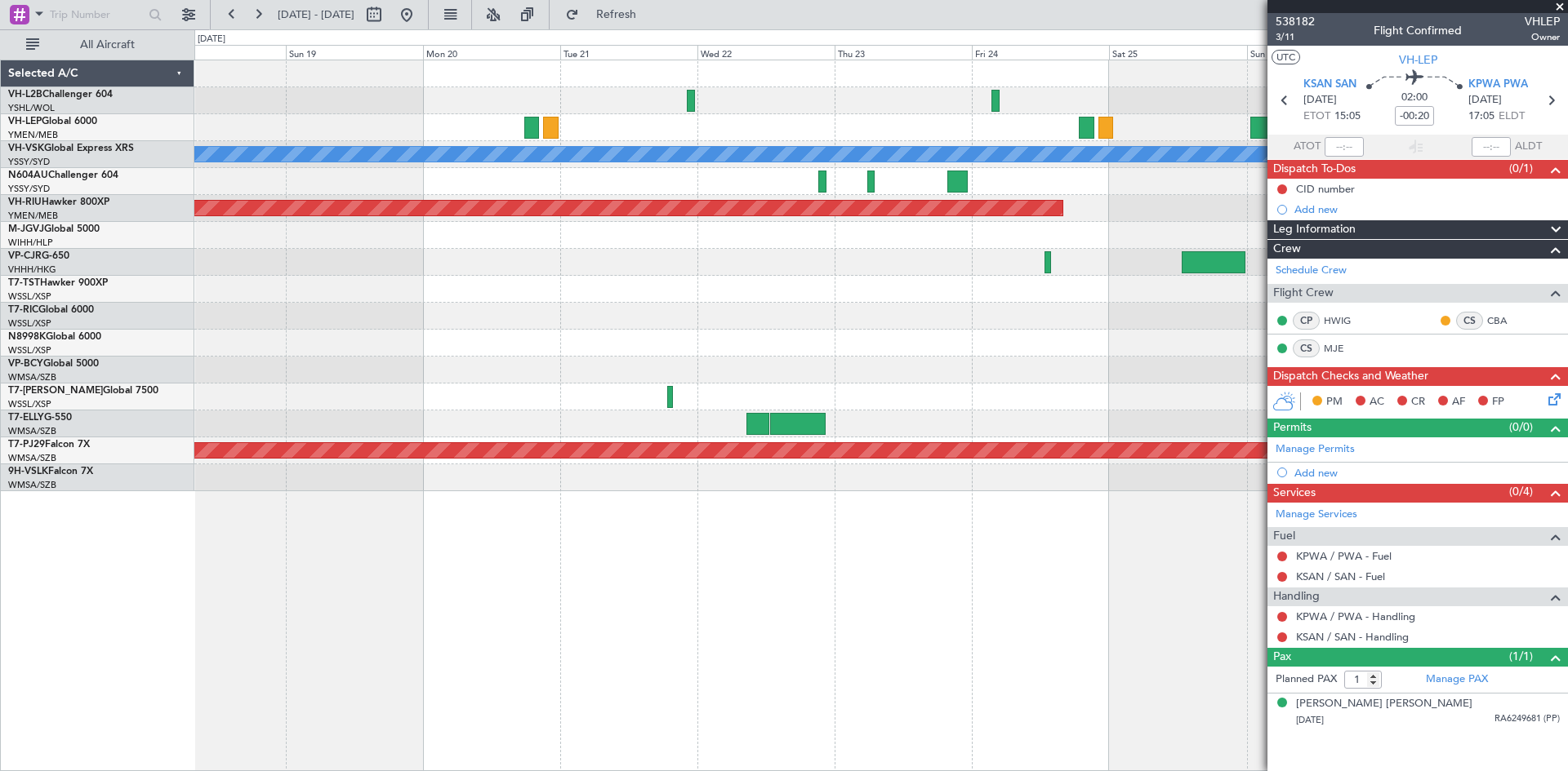
click at [1135, 371] on div "[PERSON_NAME] Planned Maint [GEOGRAPHIC_DATA] ([GEOGRAPHIC_DATA]) Planned Maint…" at bounding box center [881, 276] width 1373 height 431
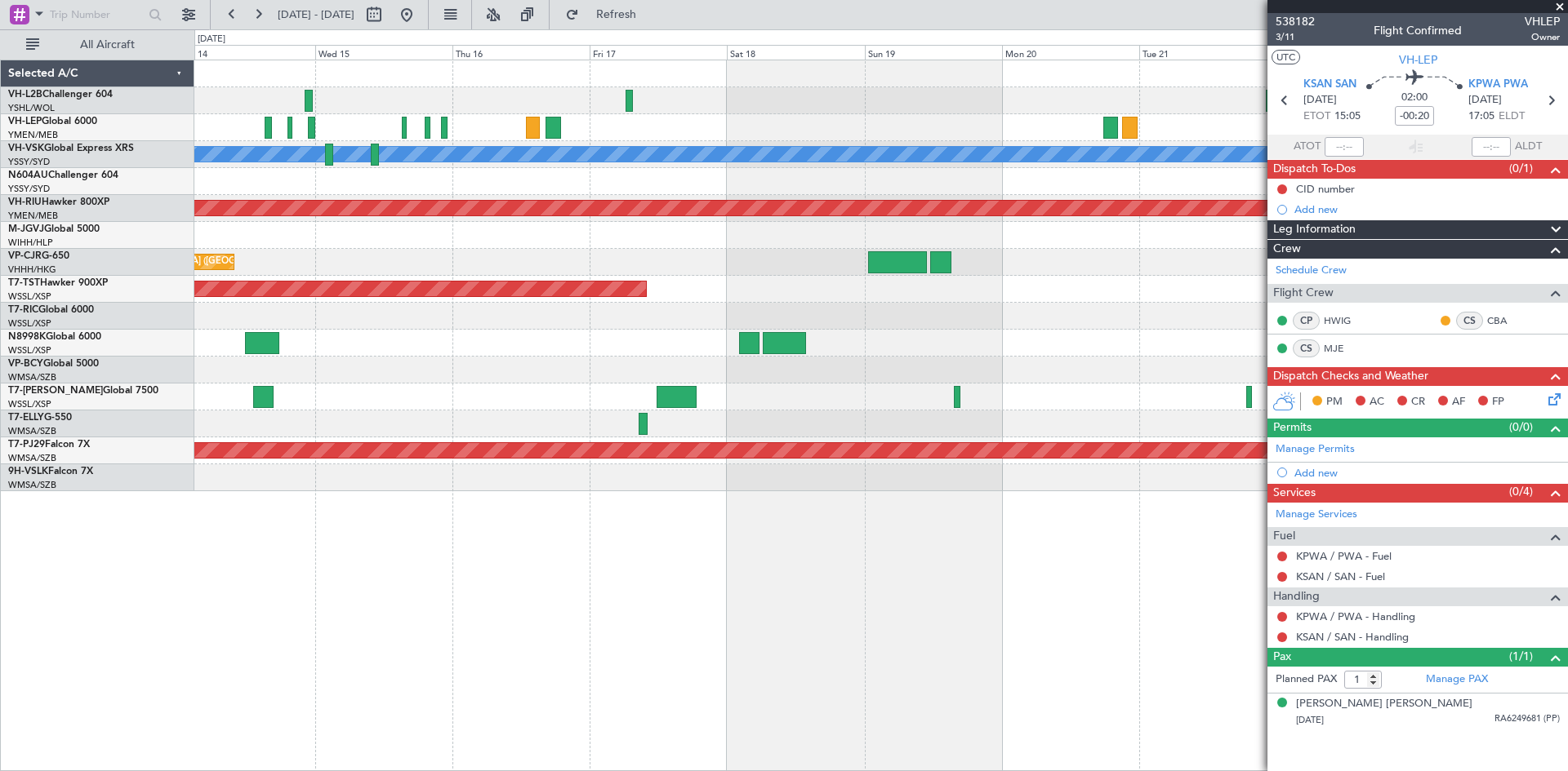
click at [640, 363] on div "Unplanned Maint Wichita (Wichita Mid-continent) [PERSON_NAME] Planned Maint [GE…" at bounding box center [881, 276] width 1373 height 431
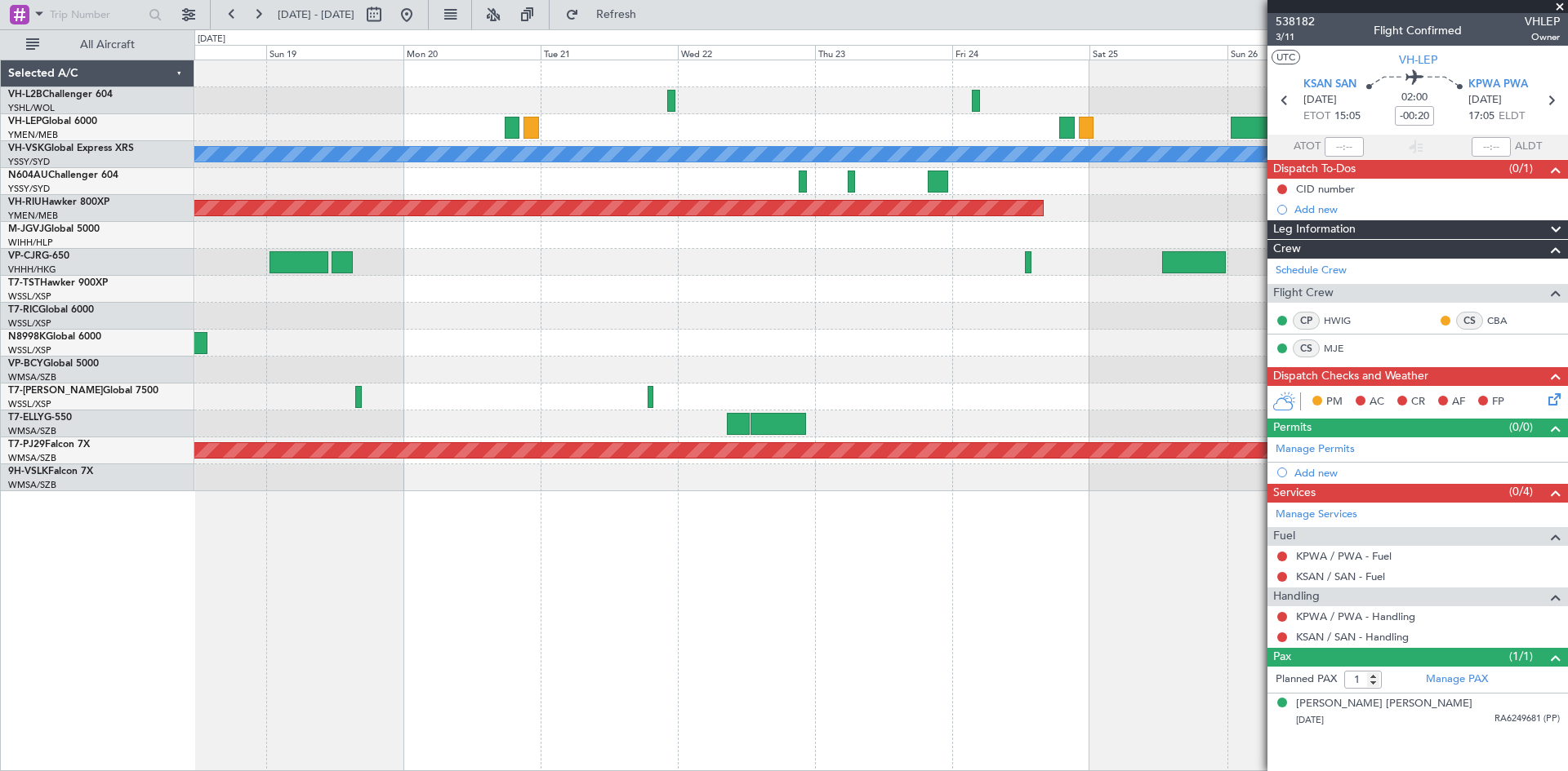
click at [626, 342] on div "[PERSON_NAME] Planned Maint [GEOGRAPHIC_DATA] ([GEOGRAPHIC_DATA]) Planned Maint…" at bounding box center [881, 276] width 1373 height 431
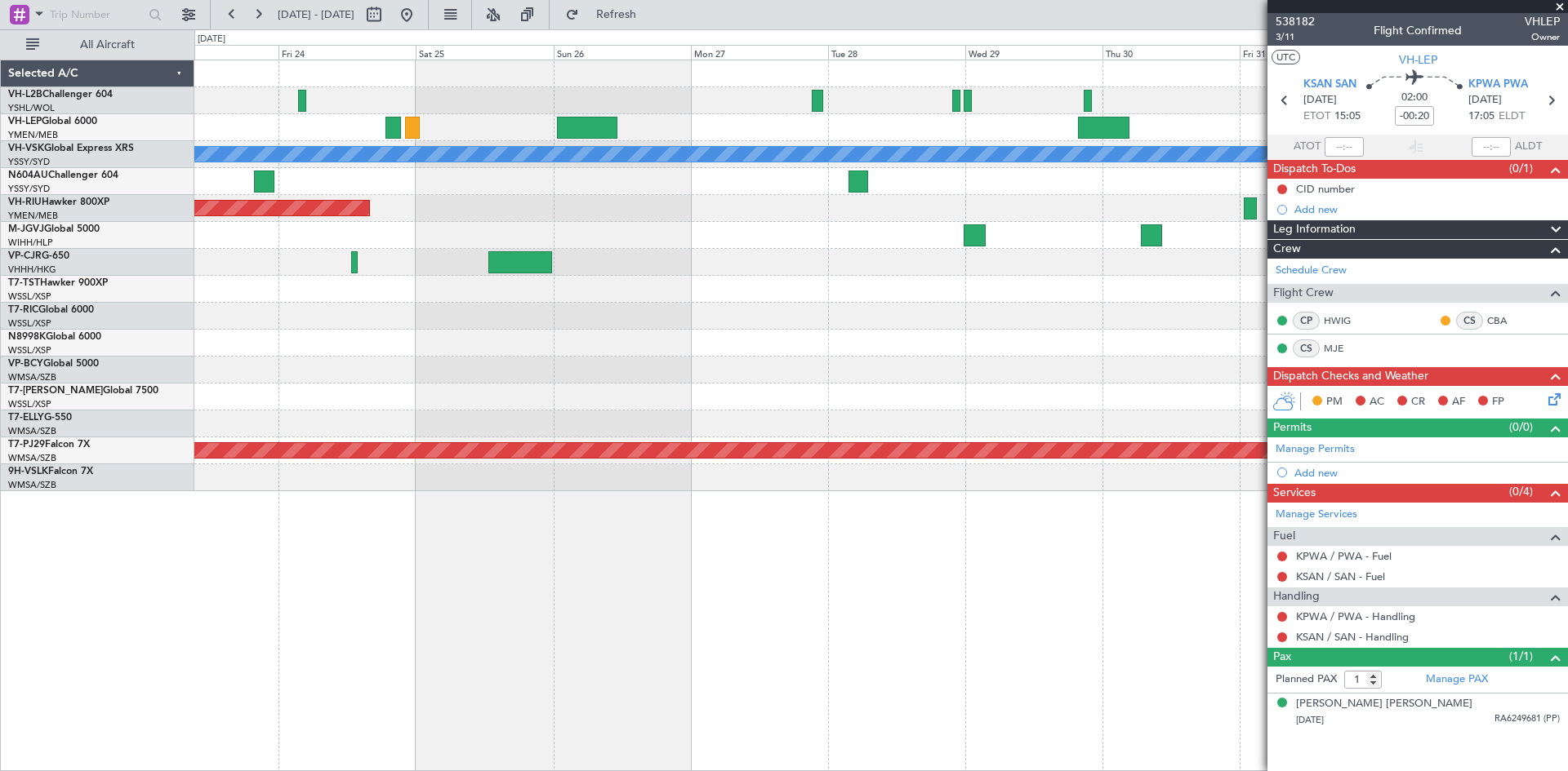
click at [558, 426] on div at bounding box center [881, 423] width 1373 height 27
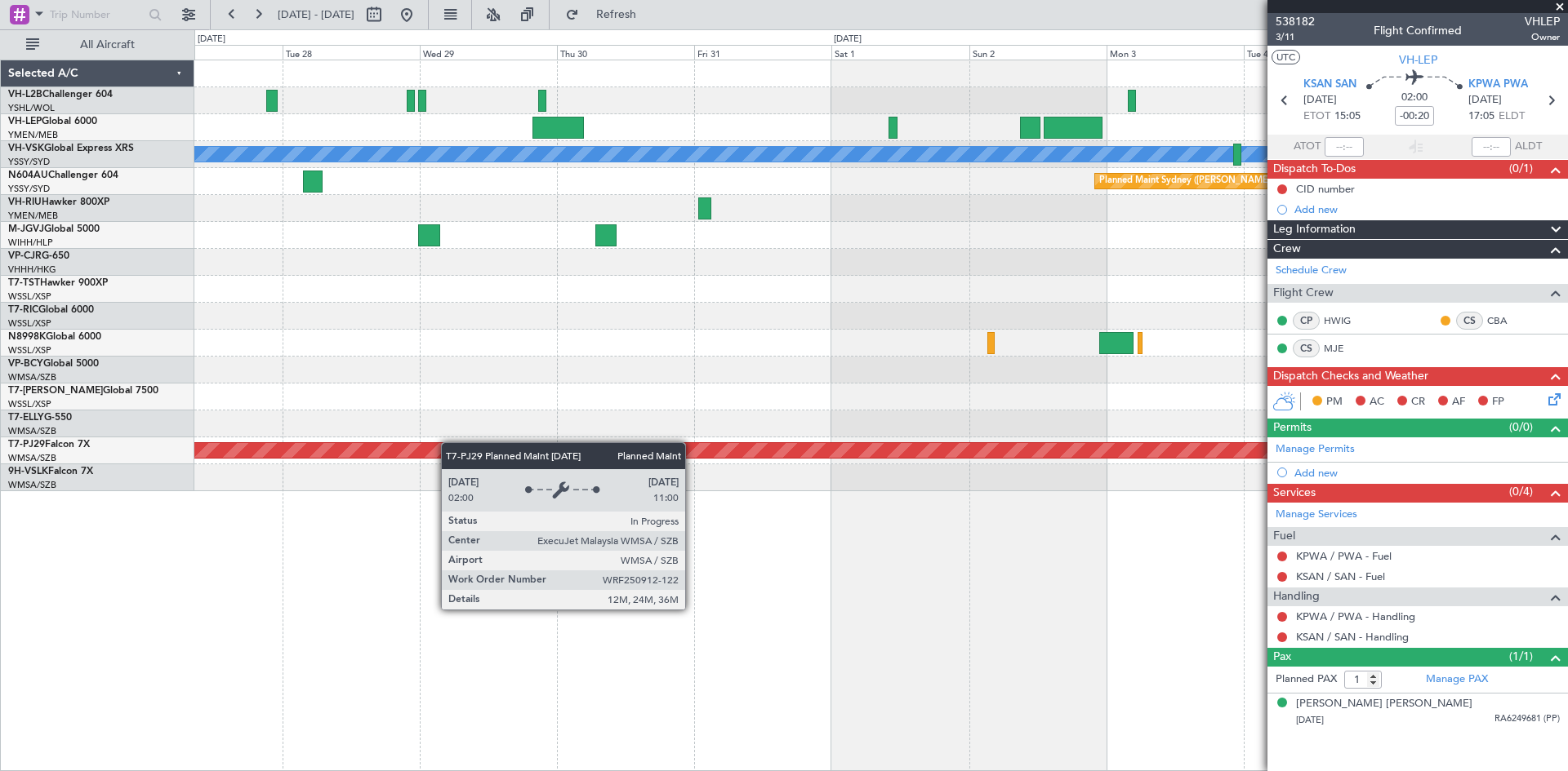
click at [446, 442] on div "[PERSON_NAME] Planned Maint Sydney ([PERSON_NAME] Intl) Planned Maint [GEOGRAPH…" at bounding box center [881, 276] width 1373 height 431
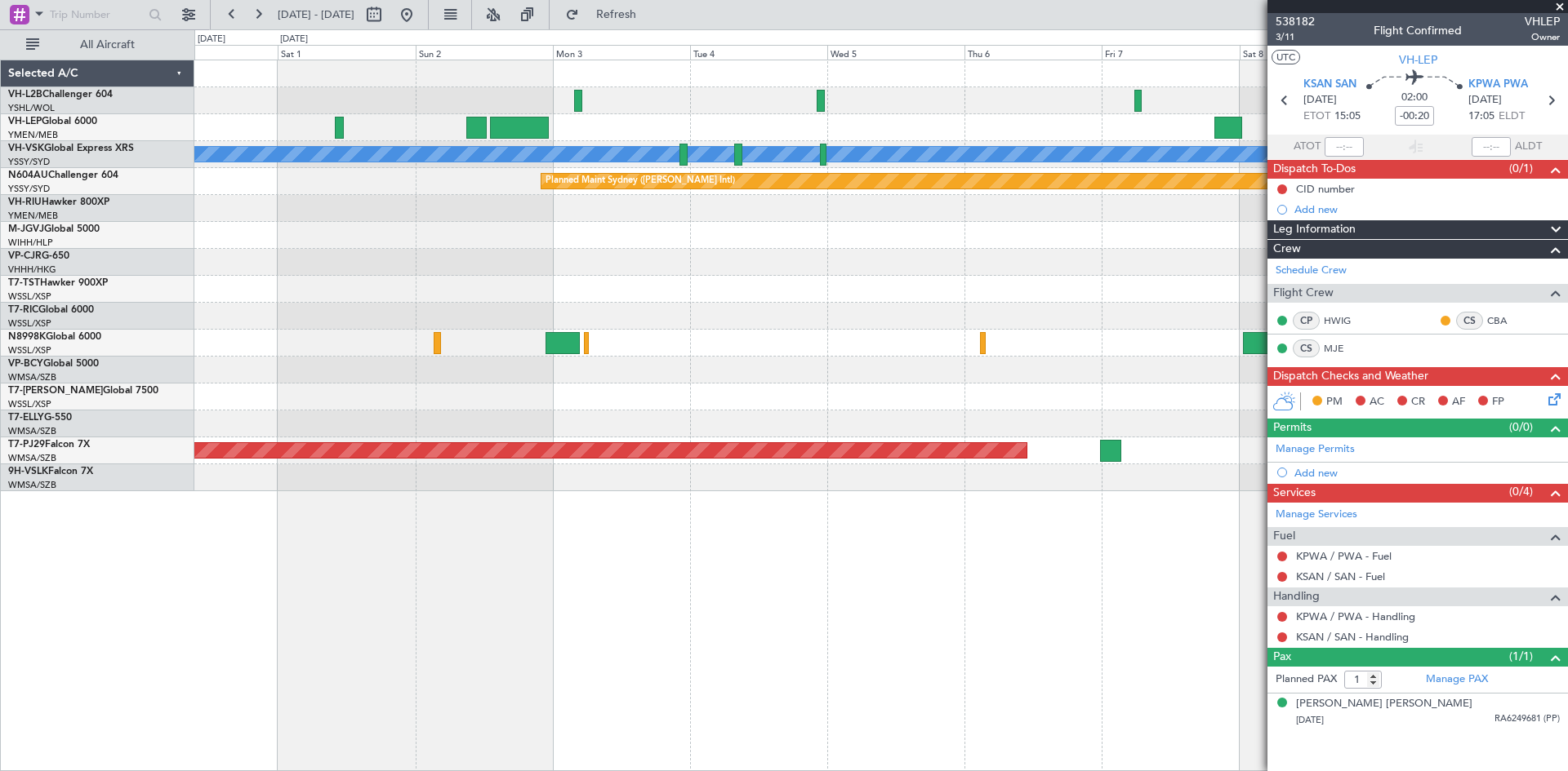
click at [171, 378] on div "[PERSON_NAME] Planned Maint Sydney ([PERSON_NAME] Intl) Planned Maint [GEOGRAPH…" at bounding box center [784, 400] width 1568 height 742
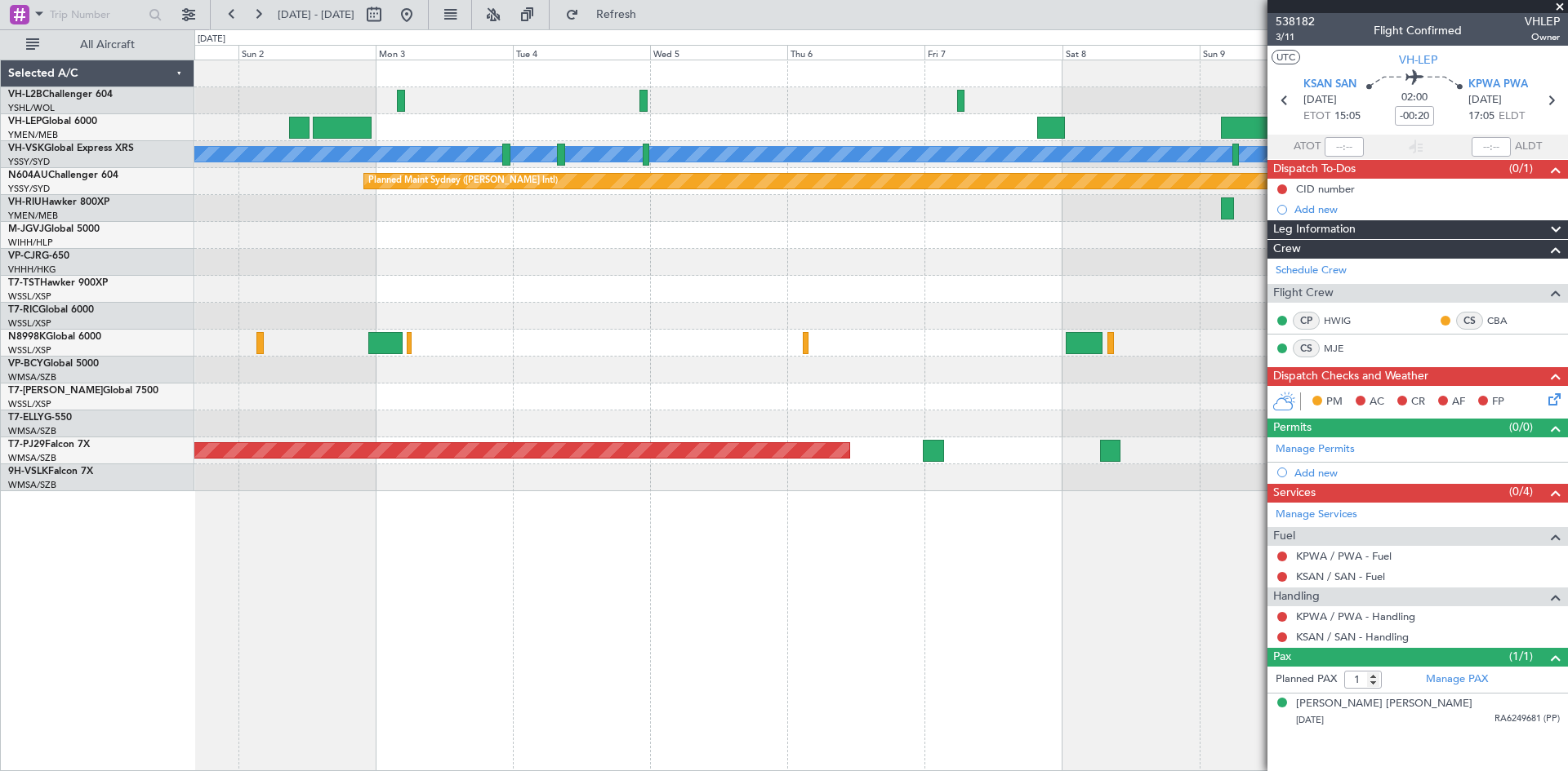
click at [1044, 349] on div at bounding box center [881, 343] width 1373 height 27
click at [765, 321] on div at bounding box center [881, 316] width 1373 height 27
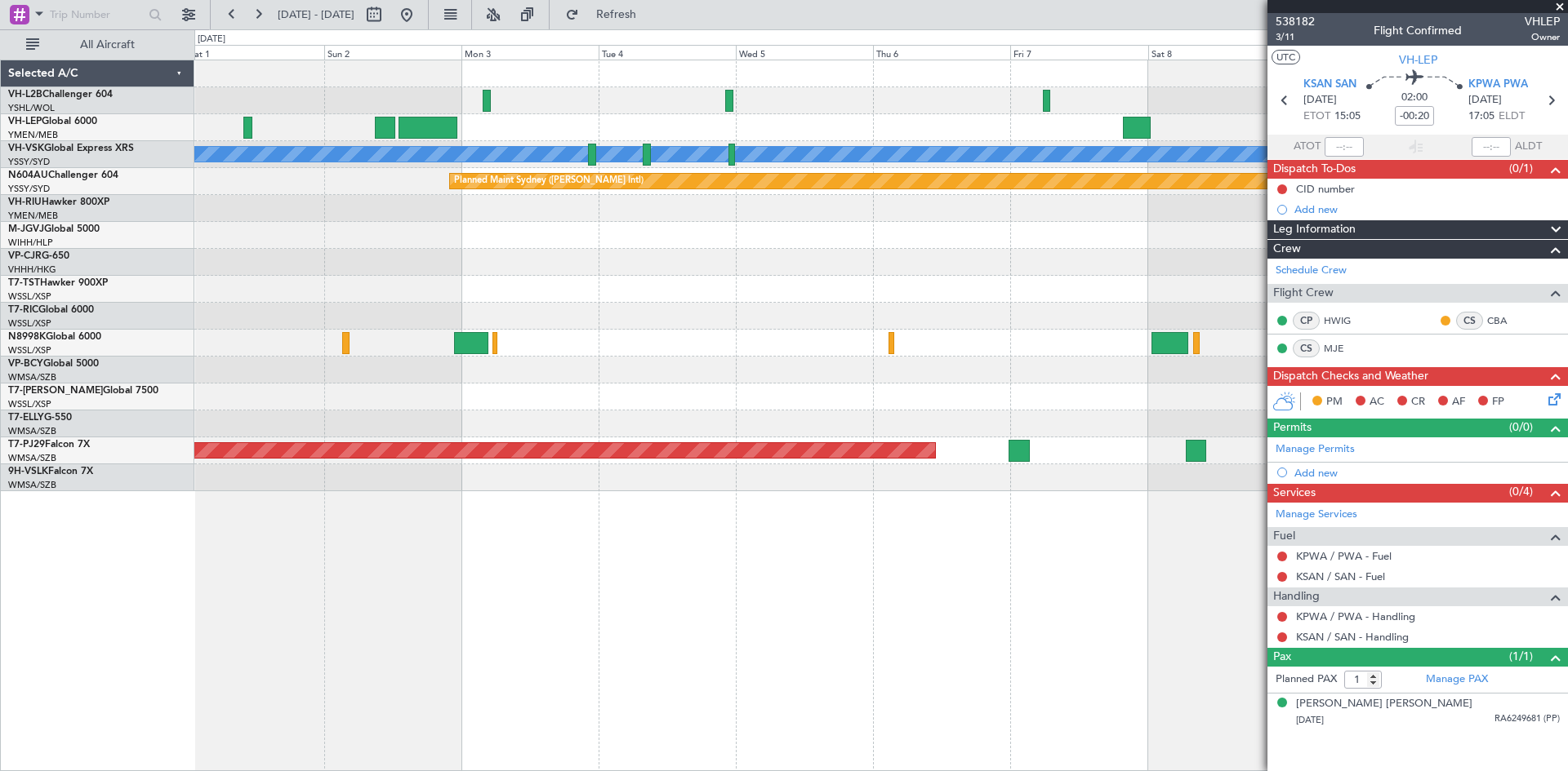
click at [1016, 268] on div at bounding box center [881, 262] width 1373 height 27
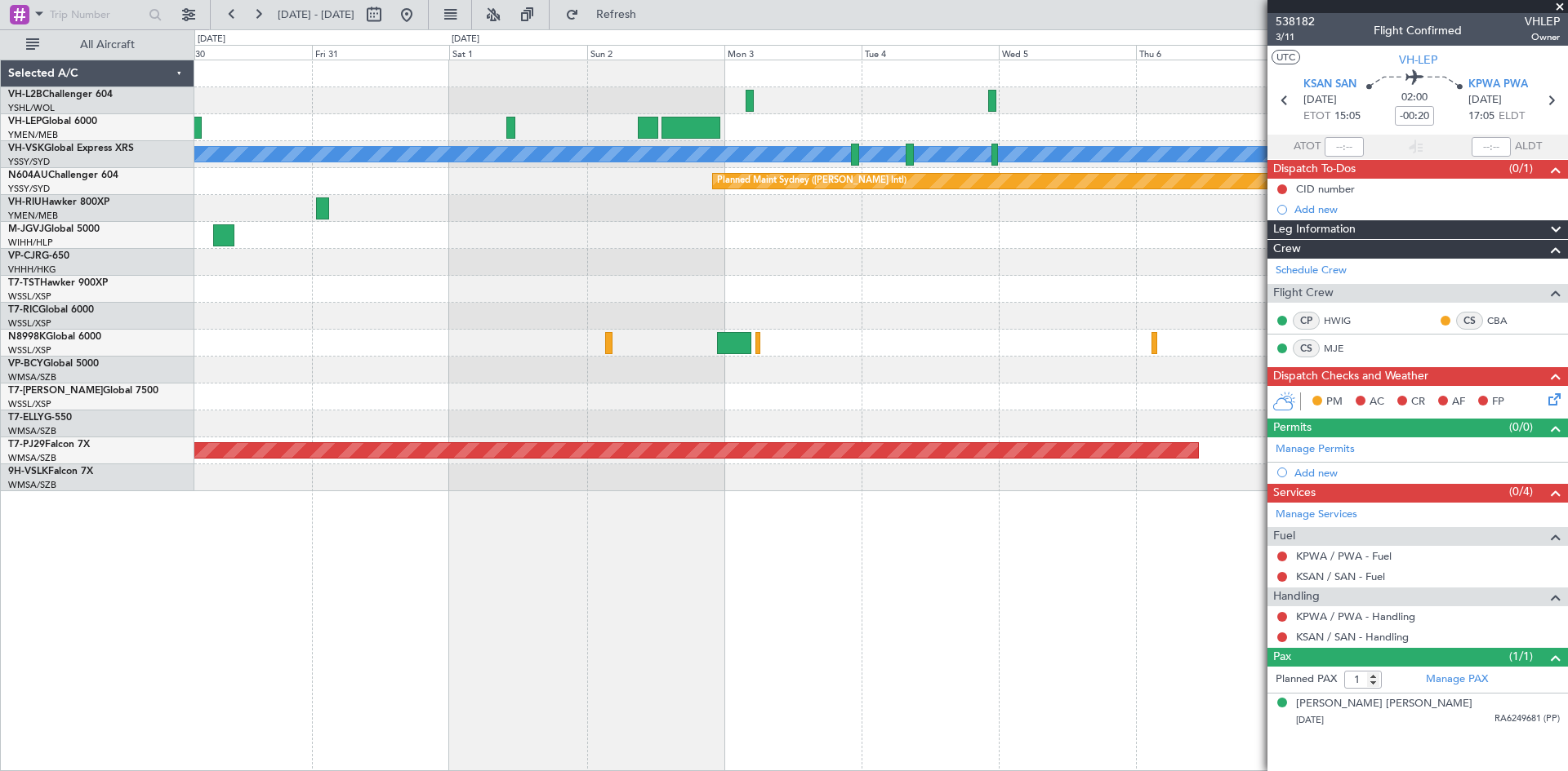
click at [1044, 343] on div at bounding box center [881, 343] width 1373 height 27
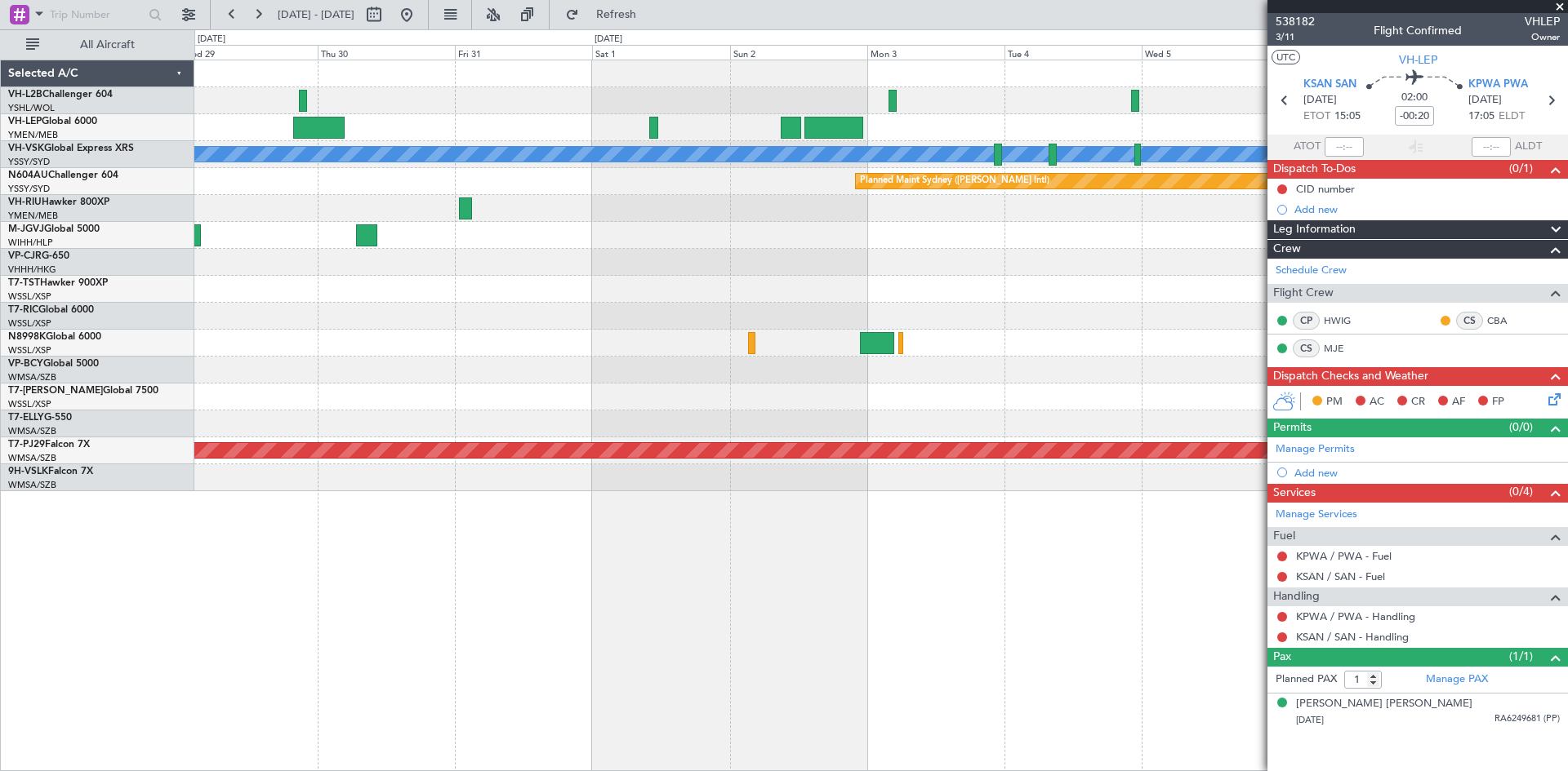
click at [481, 344] on div at bounding box center [881, 343] width 1373 height 27
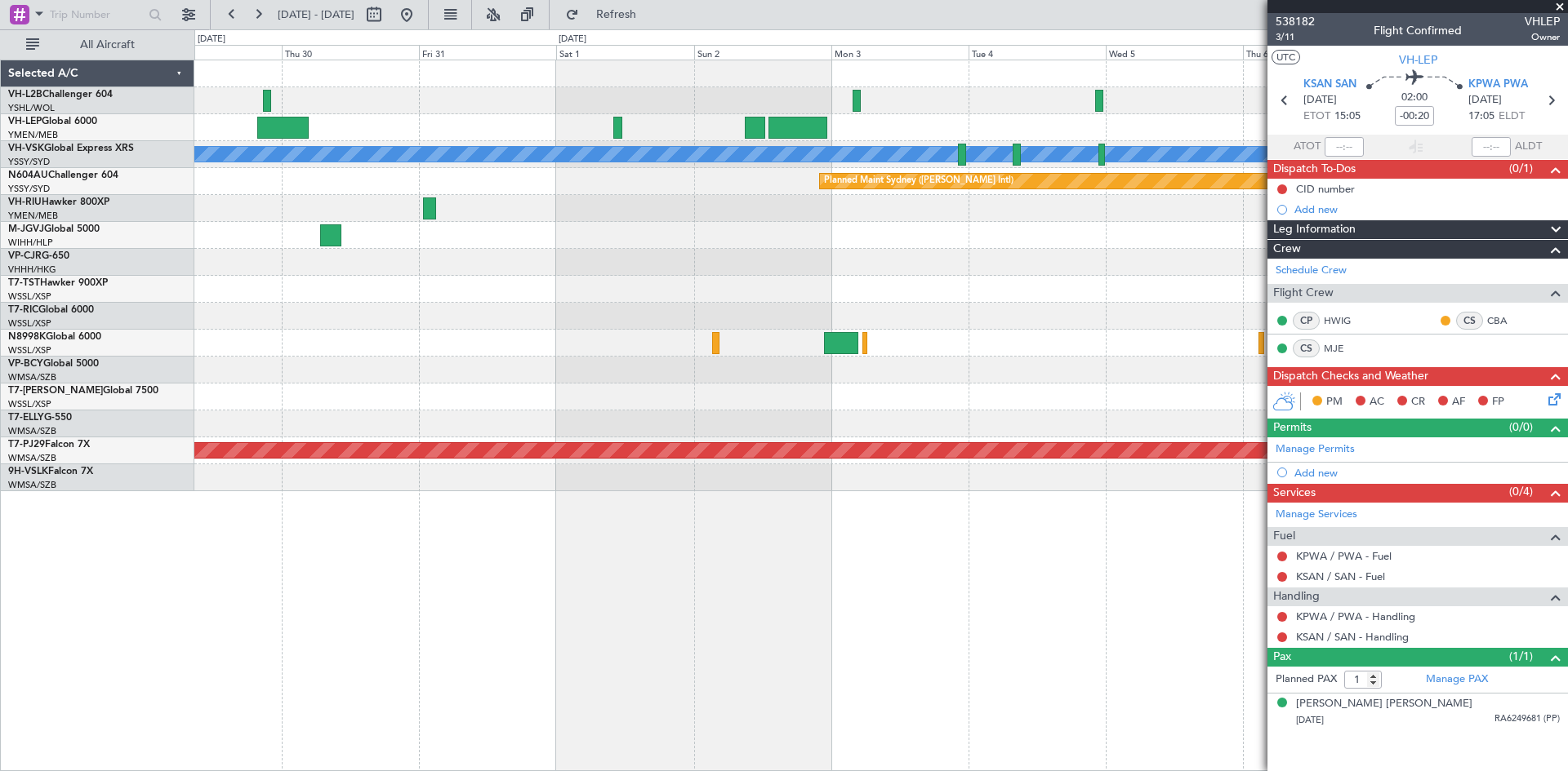
click at [859, 423] on div at bounding box center [881, 423] width 1373 height 27
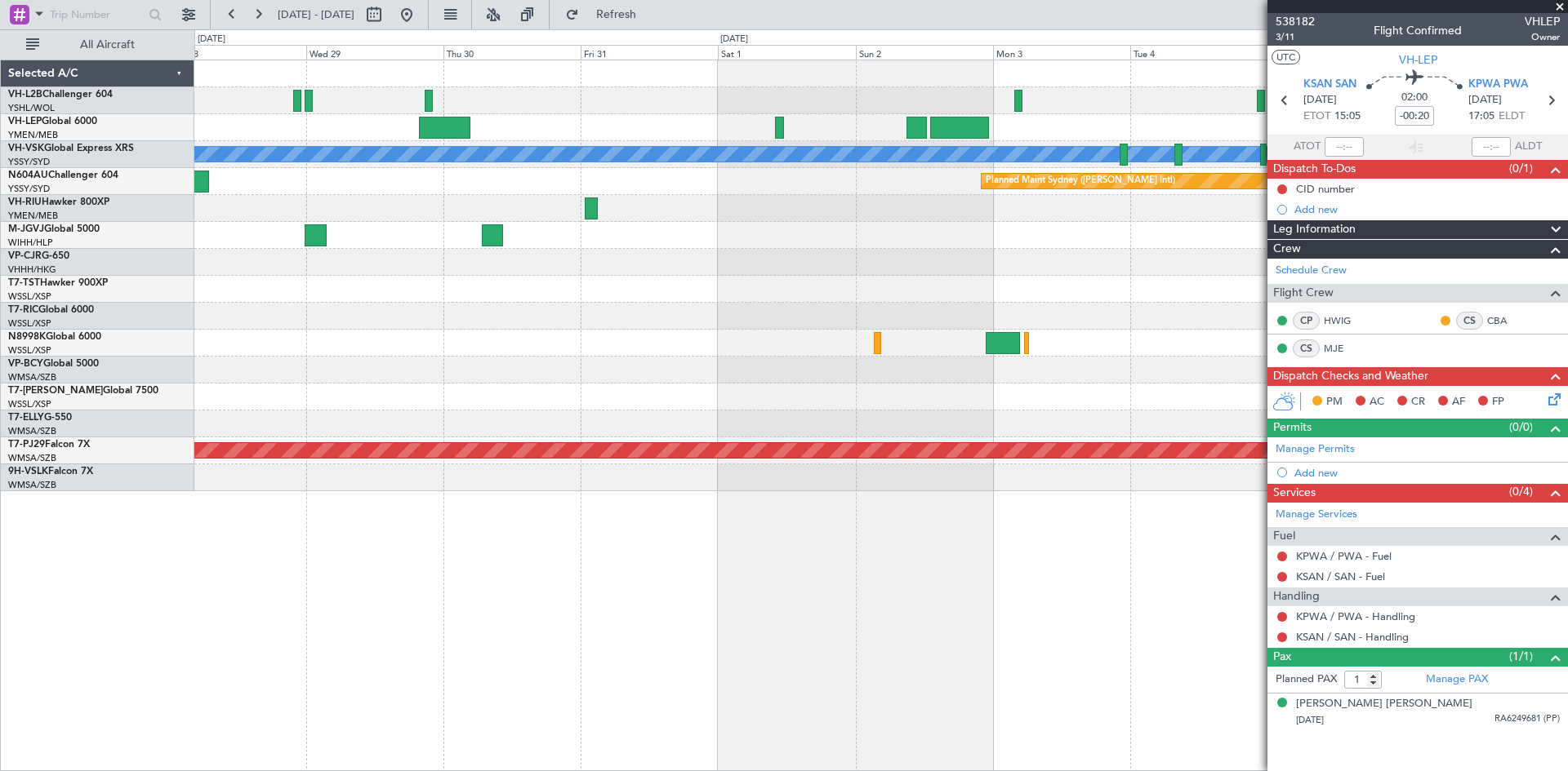
click at [680, 394] on div at bounding box center [881, 397] width 1373 height 27
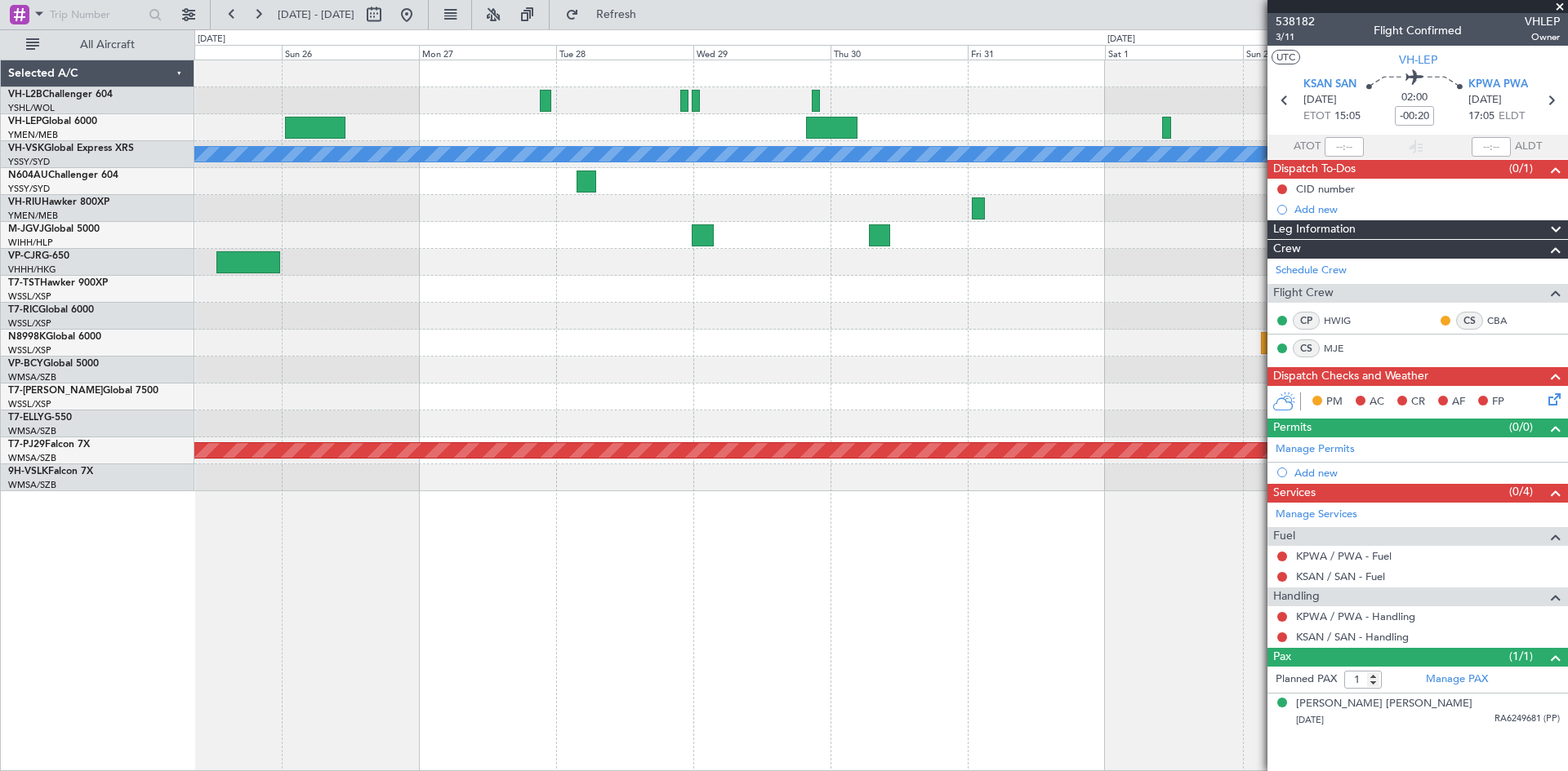
click at [1133, 277] on div "[PERSON_NAME] Planned Maint Sydney ([PERSON_NAME] Intl) Planned Maint [GEOGRAPH…" at bounding box center [881, 276] width 1373 height 431
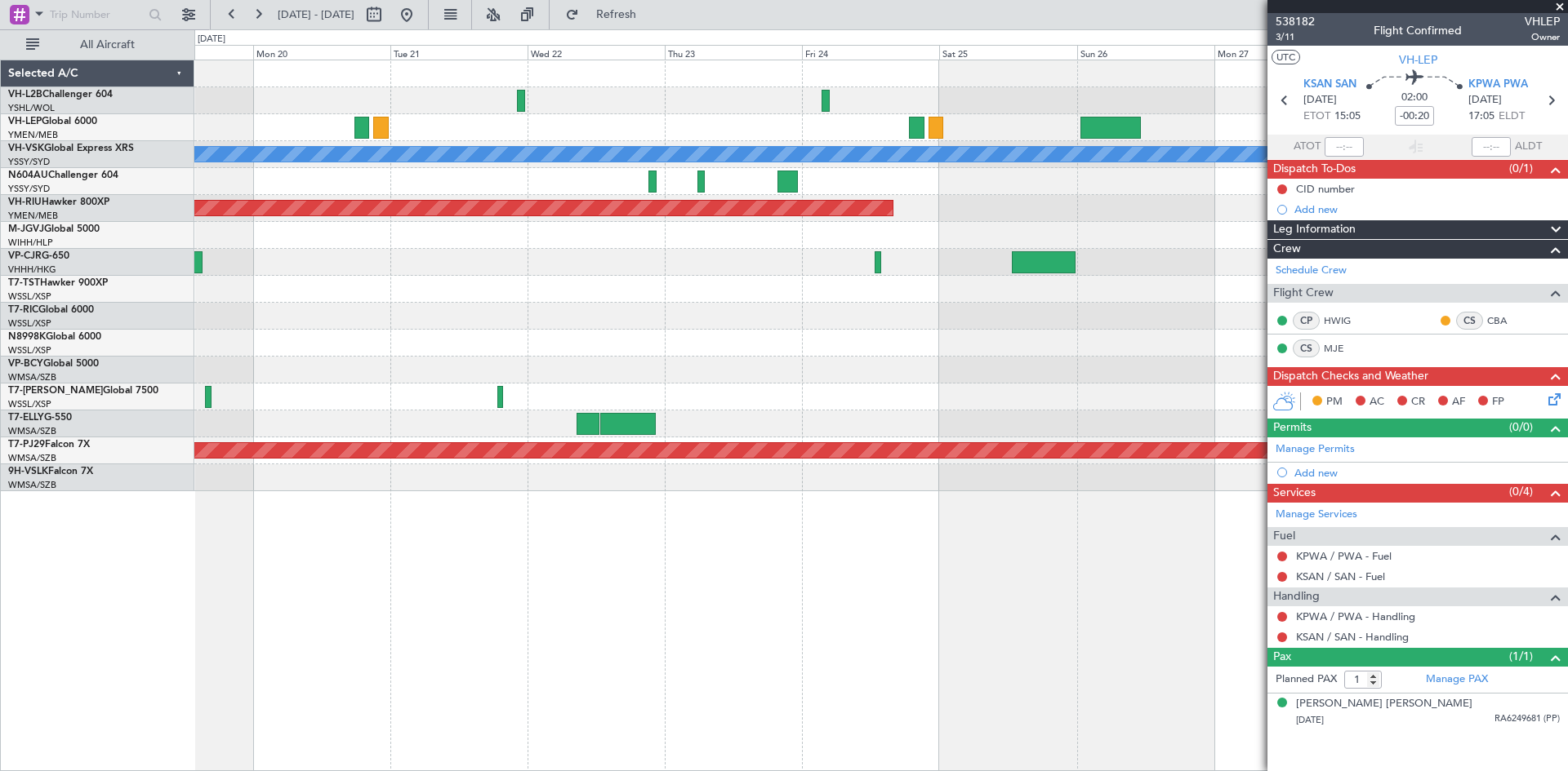
click at [872, 329] on div "[PERSON_NAME] Planned Maint [GEOGRAPHIC_DATA] ([GEOGRAPHIC_DATA]) Planned Maint…" at bounding box center [881, 276] width 1373 height 431
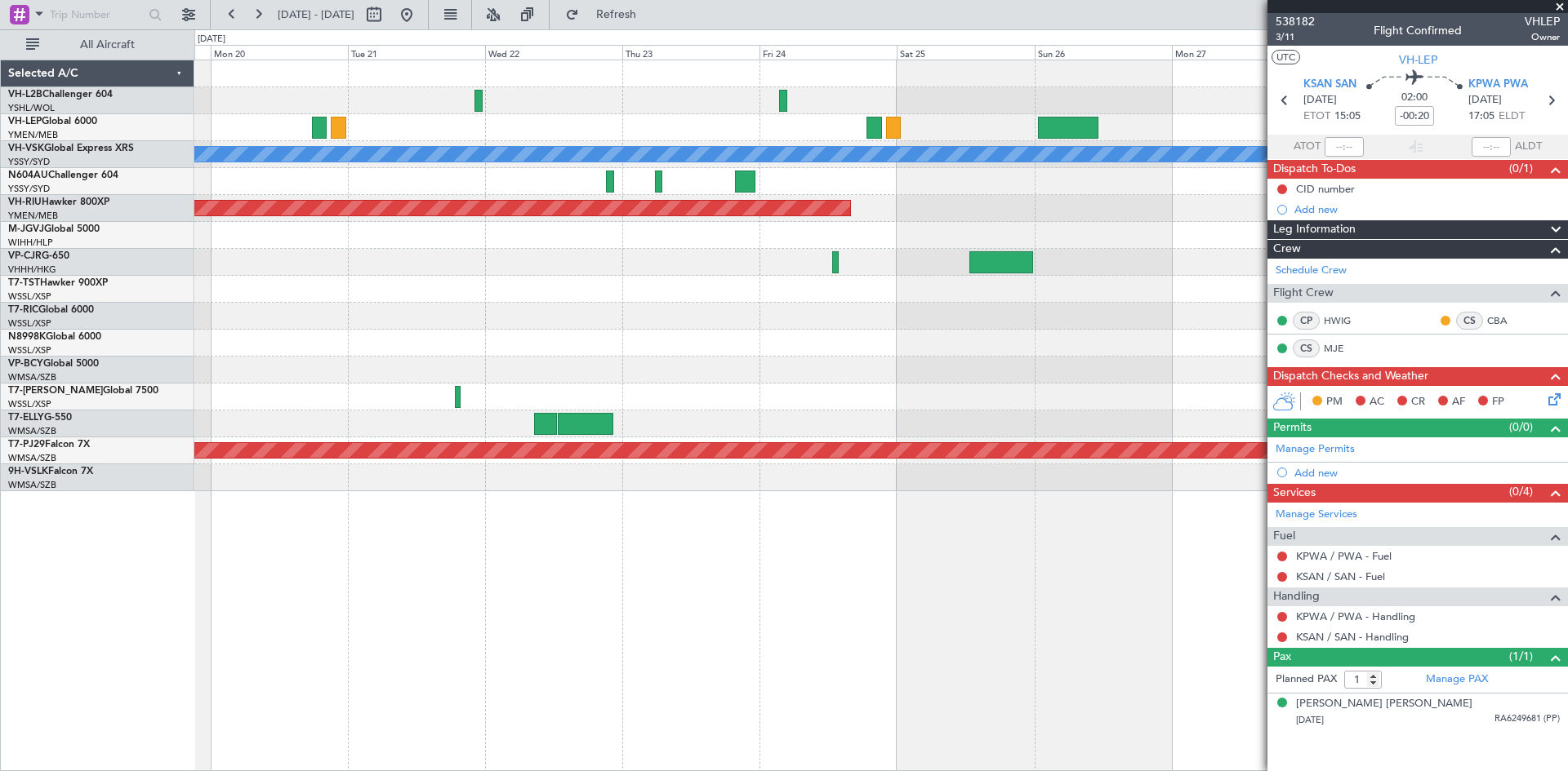
click at [1093, 307] on div at bounding box center [881, 316] width 1373 height 27
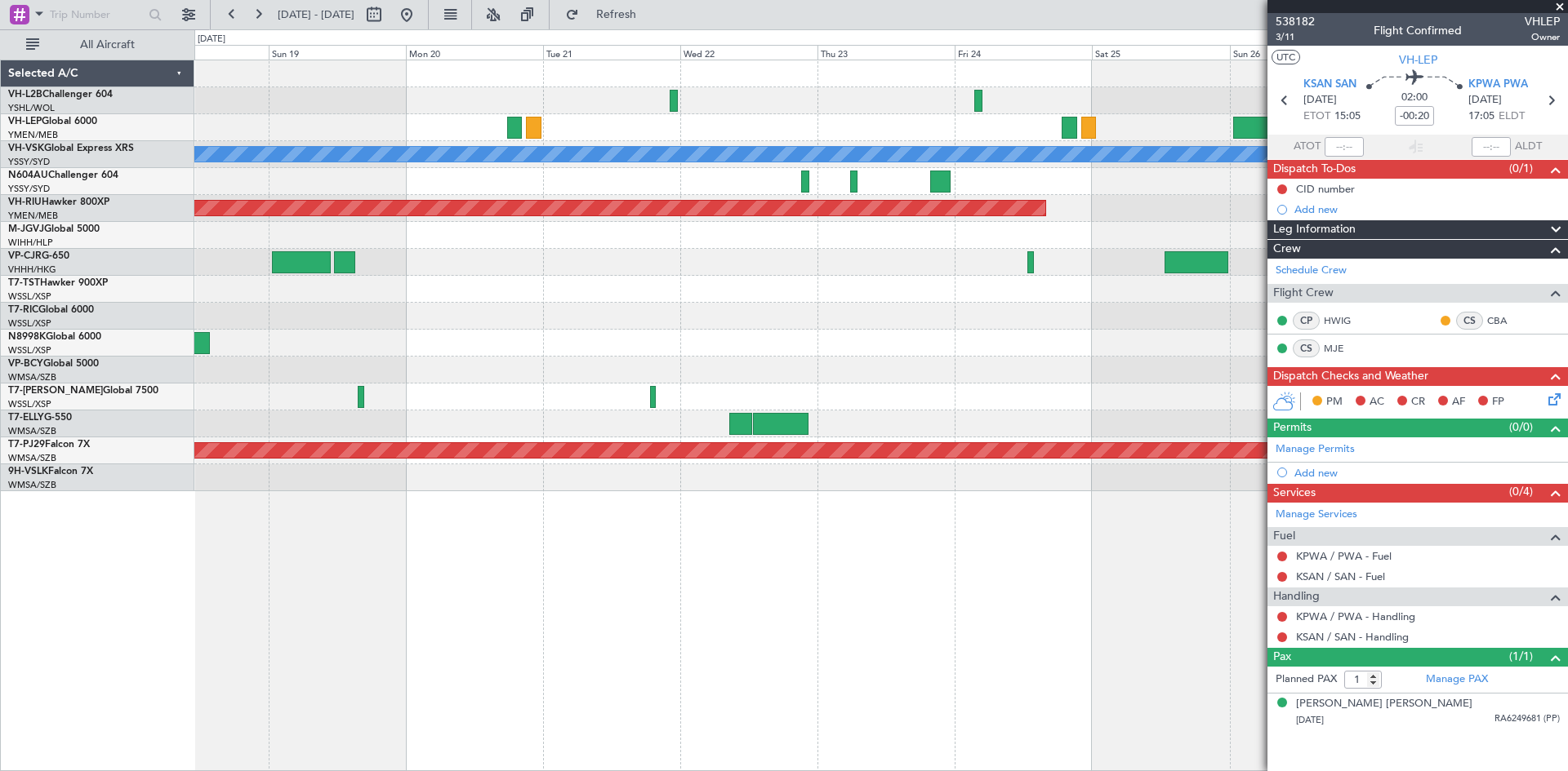
click at [1094, 382] on div at bounding box center [881, 370] width 1373 height 27
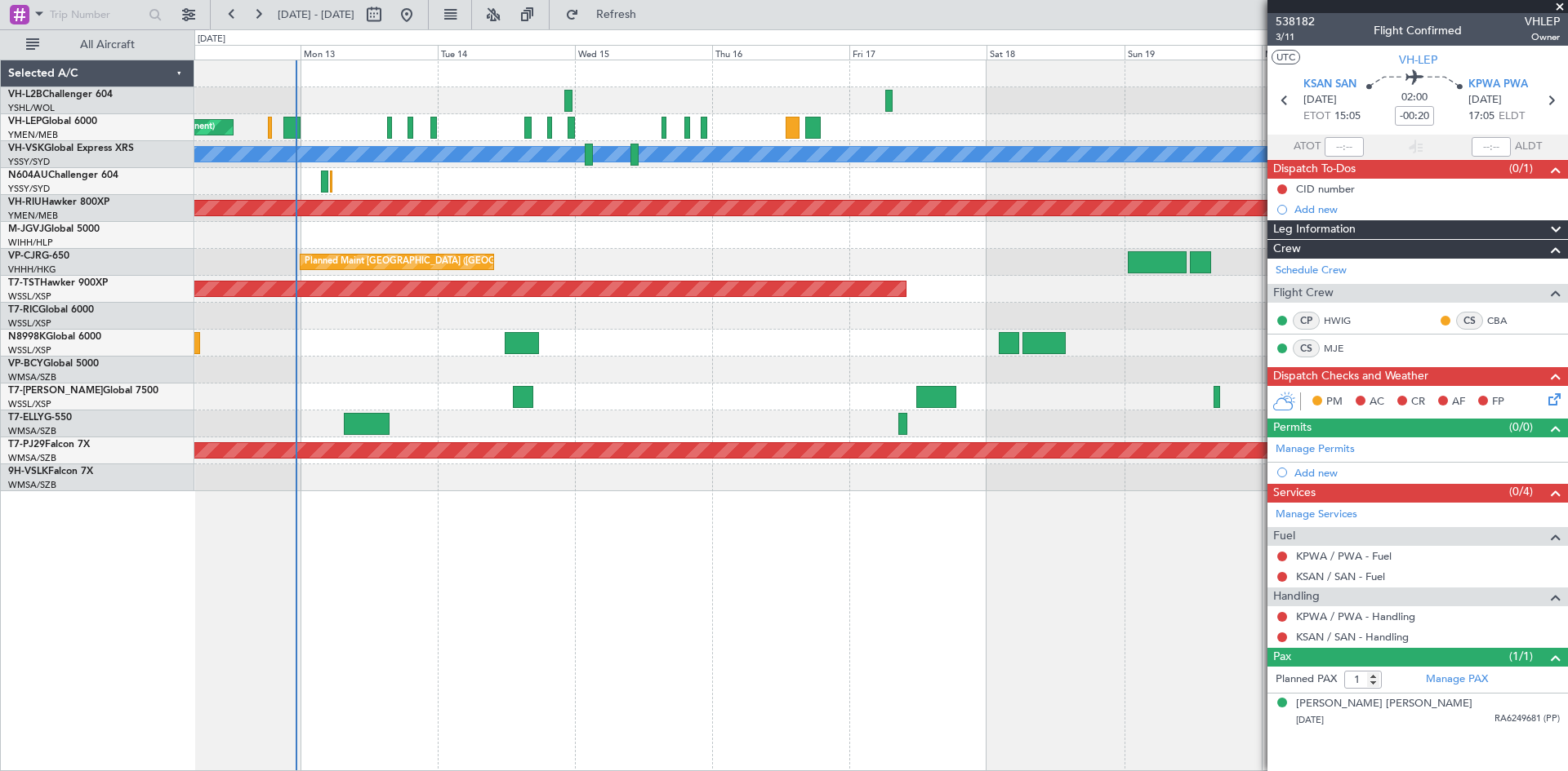
click at [1040, 384] on div "Unplanned Maint Wichita (Wichita Mid-continent) [PERSON_NAME] Unplanned Maint S…" at bounding box center [881, 276] width 1373 height 431
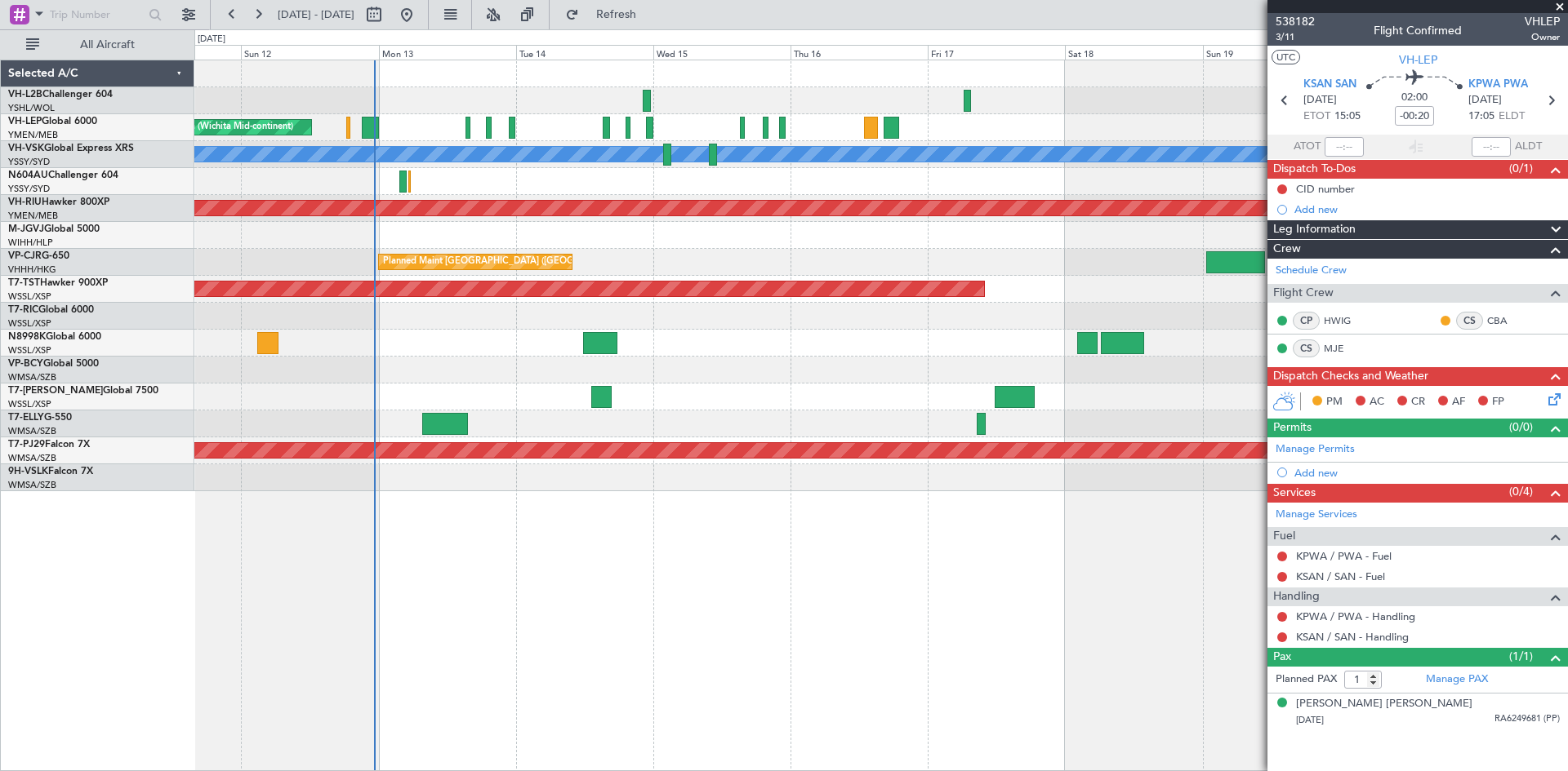
click at [778, 398] on div "Unplanned Maint Wichita (Wichita Mid-continent) [PERSON_NAME] Unplanned Maint S…" at bounding box center [881, 276] width 1373 height 431
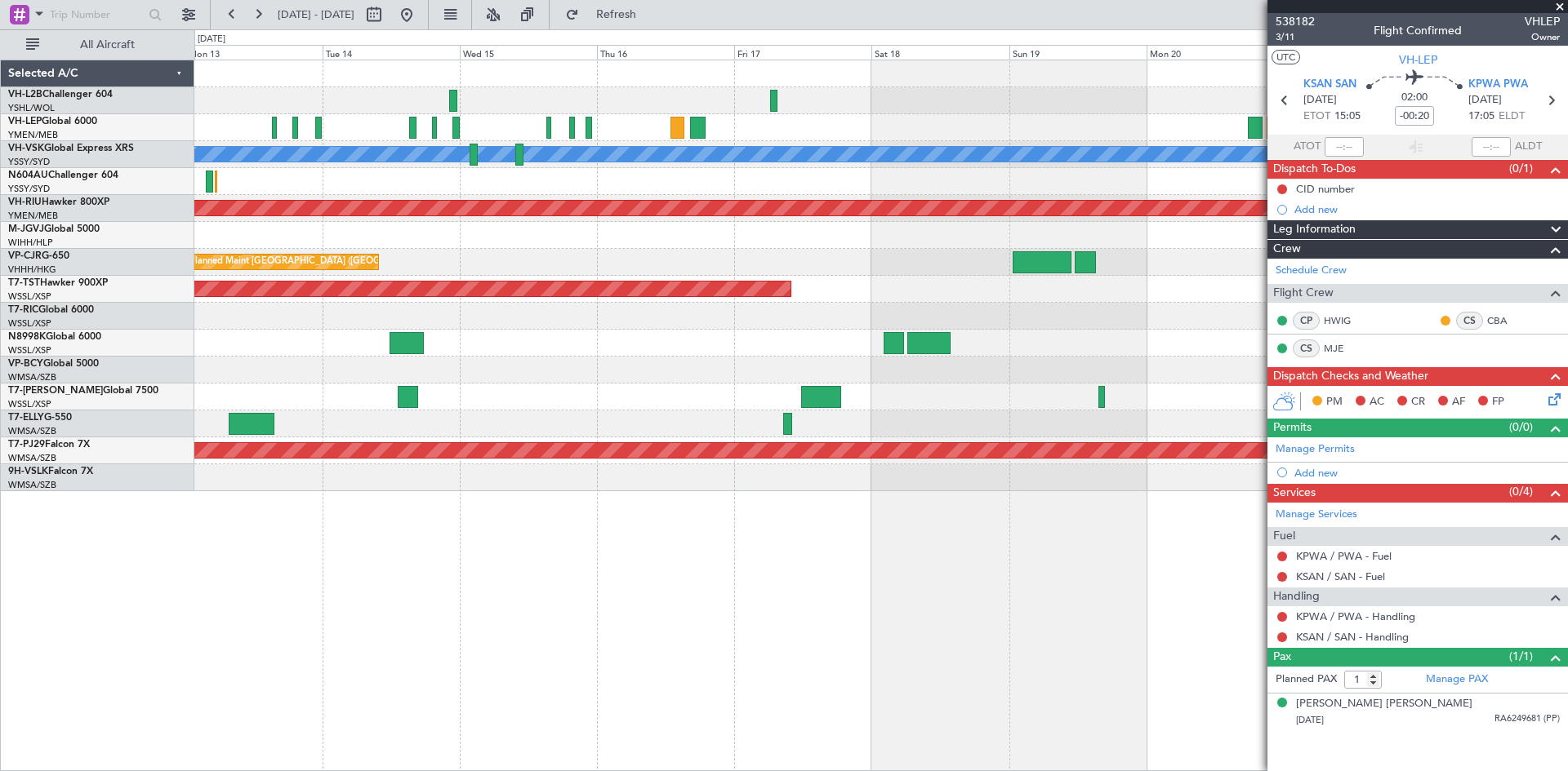
click at [610, 464] on div "Unplanned Maint Wichita (Wichita Mid-continent) [PERSON_NAME] Planned Maint [GE…" at bounding box center [881, 276] width 1373 height 431
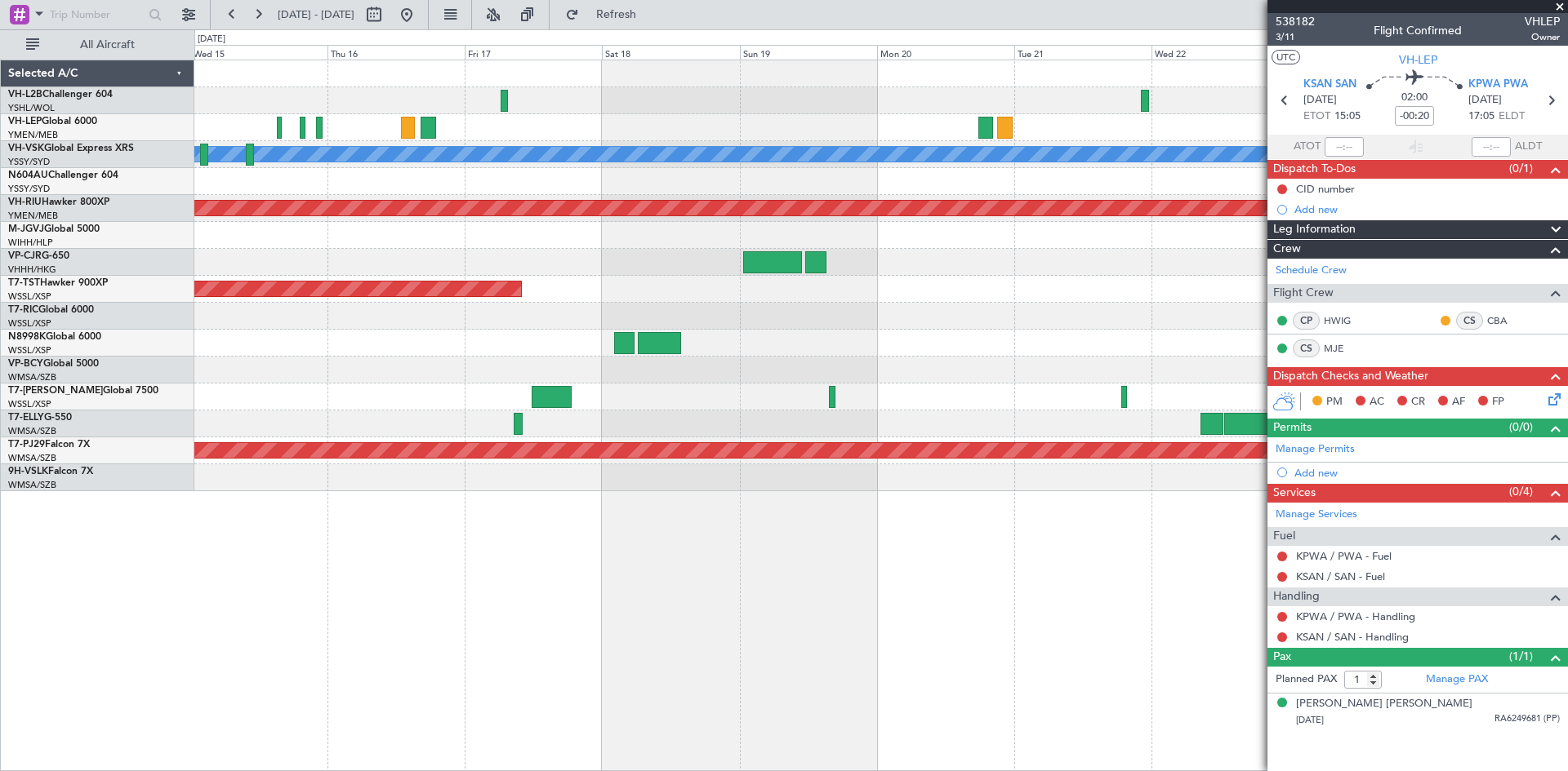
click at [616, 418] on div "[PERSON_NAME] Planned Maint [GEOGRAPHIC_DATA] ([GEOGRAPHIC_DATA]) Planned Maint…" at bounding box center [881, 276] width 1373 height 431
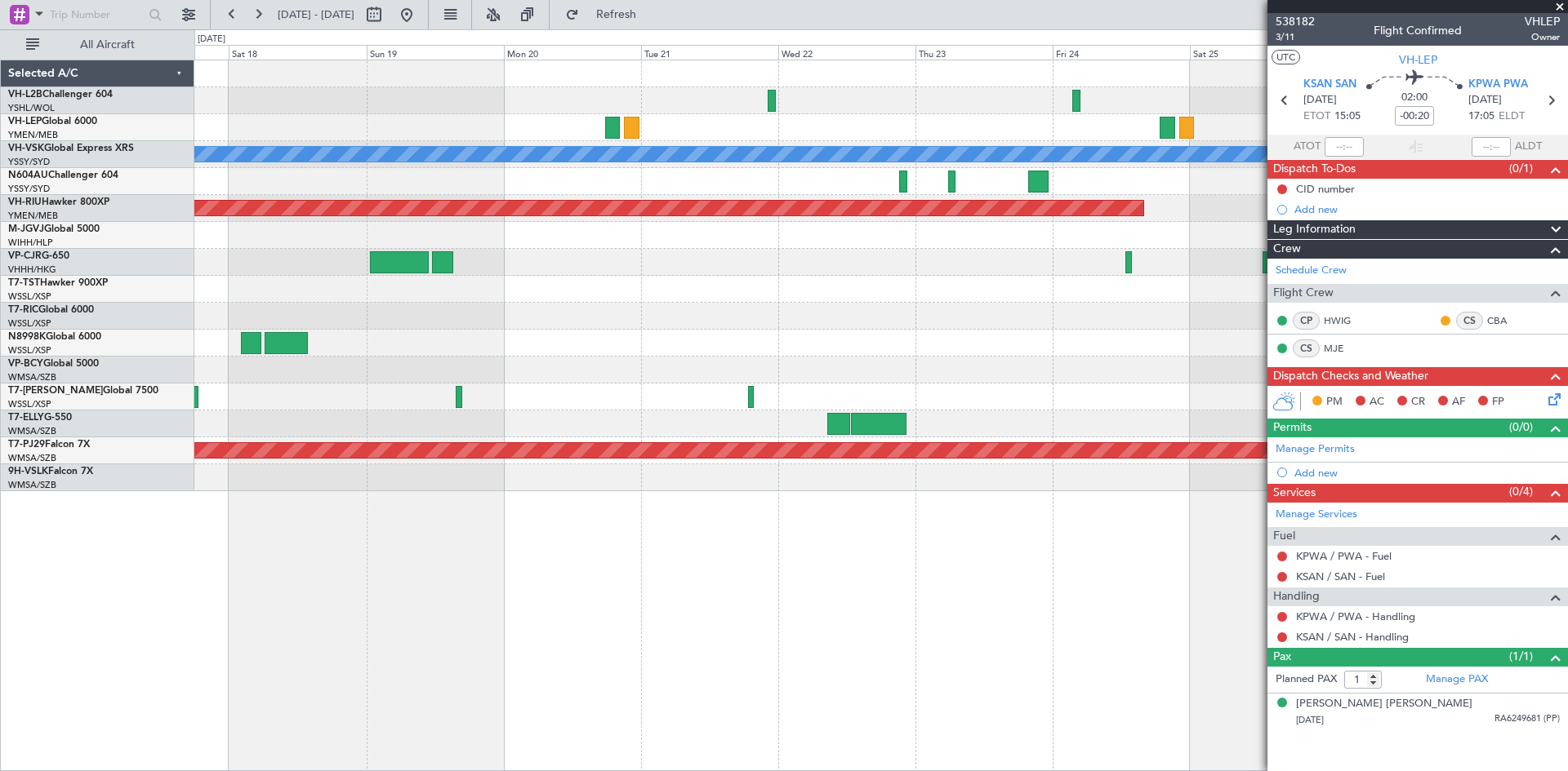
click at [645, 418] on div "[PERSON_NAME] Planned Maint [GEOGRAPHIC_DATA] ([GEOGRAPHIC_DATA]) Planned Maint…" at bounding box center [881, 276] width 1373 height 431
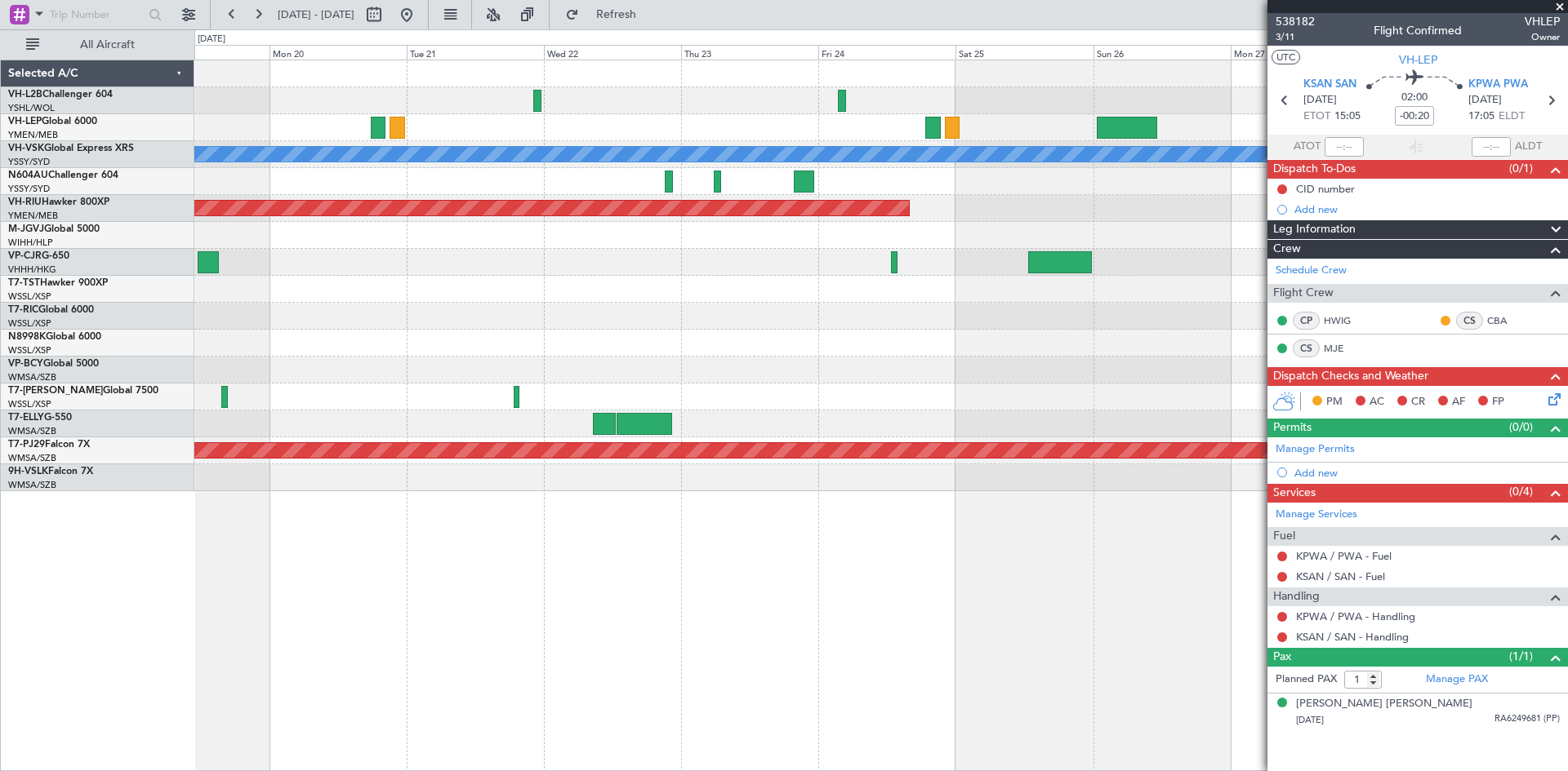
click at [783, 338] on div at bounding box center [881, 343] width 1373 height 27
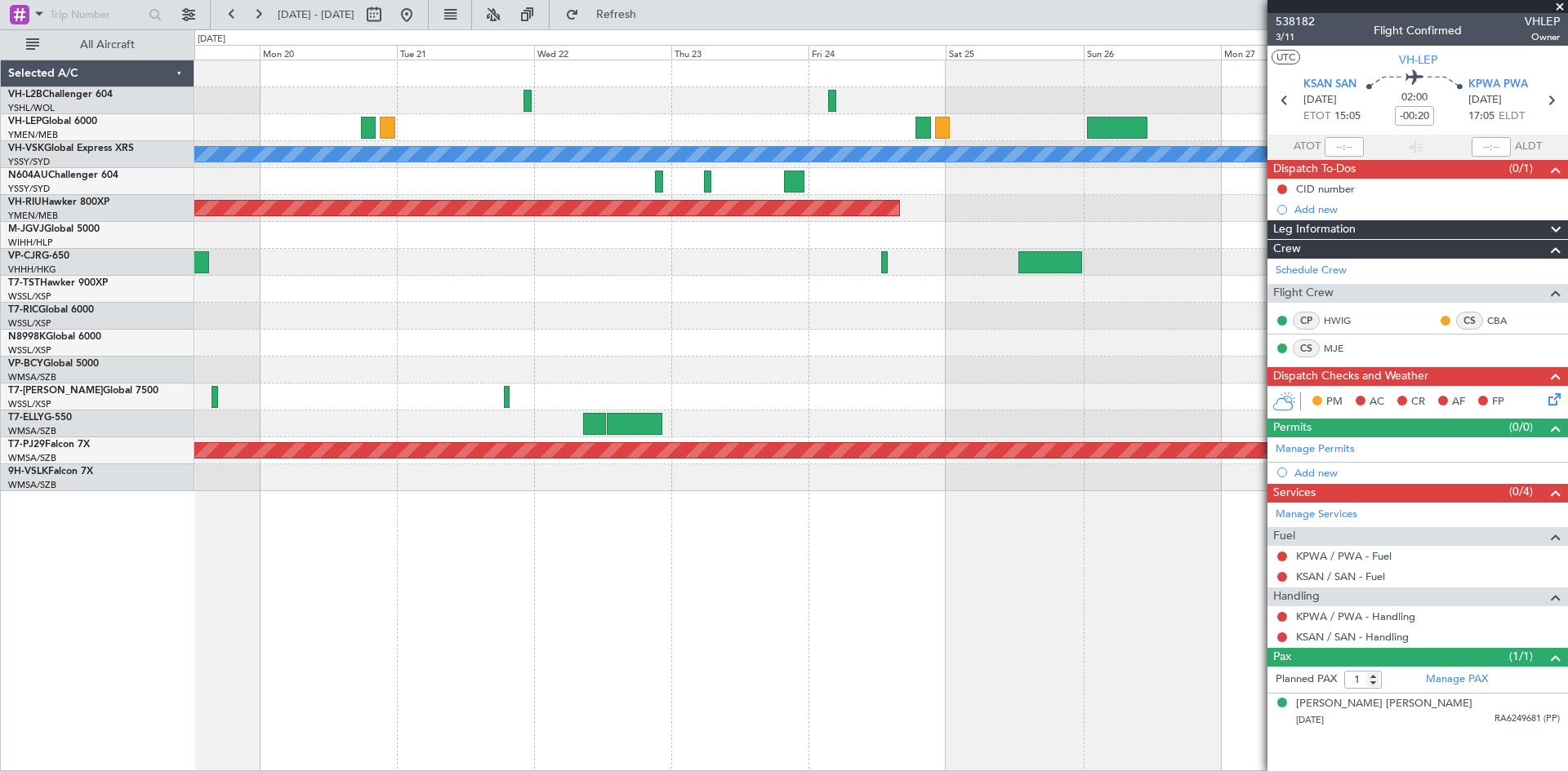
click at [765, 302] on div "Planned Maint [GEOGRAPHIC_DATA] (Seletar)" at bounding box center [881, 289] width 1373 height 27
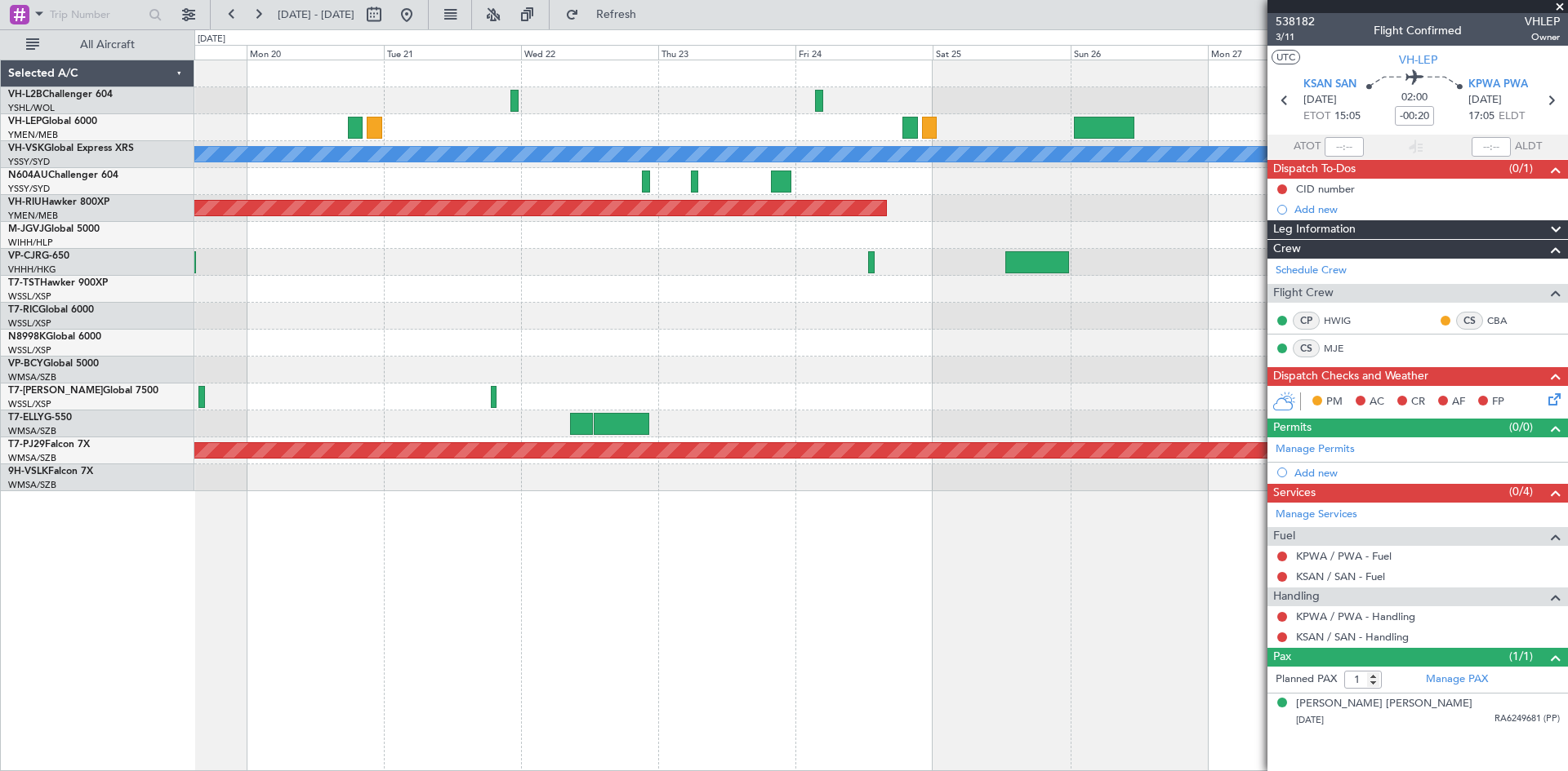
click at [777, 282] on div "Planned Maint [GEOGRAPHIC_DATA] (Seletar)" at bounding box center [881, 289] width 1373 height 27
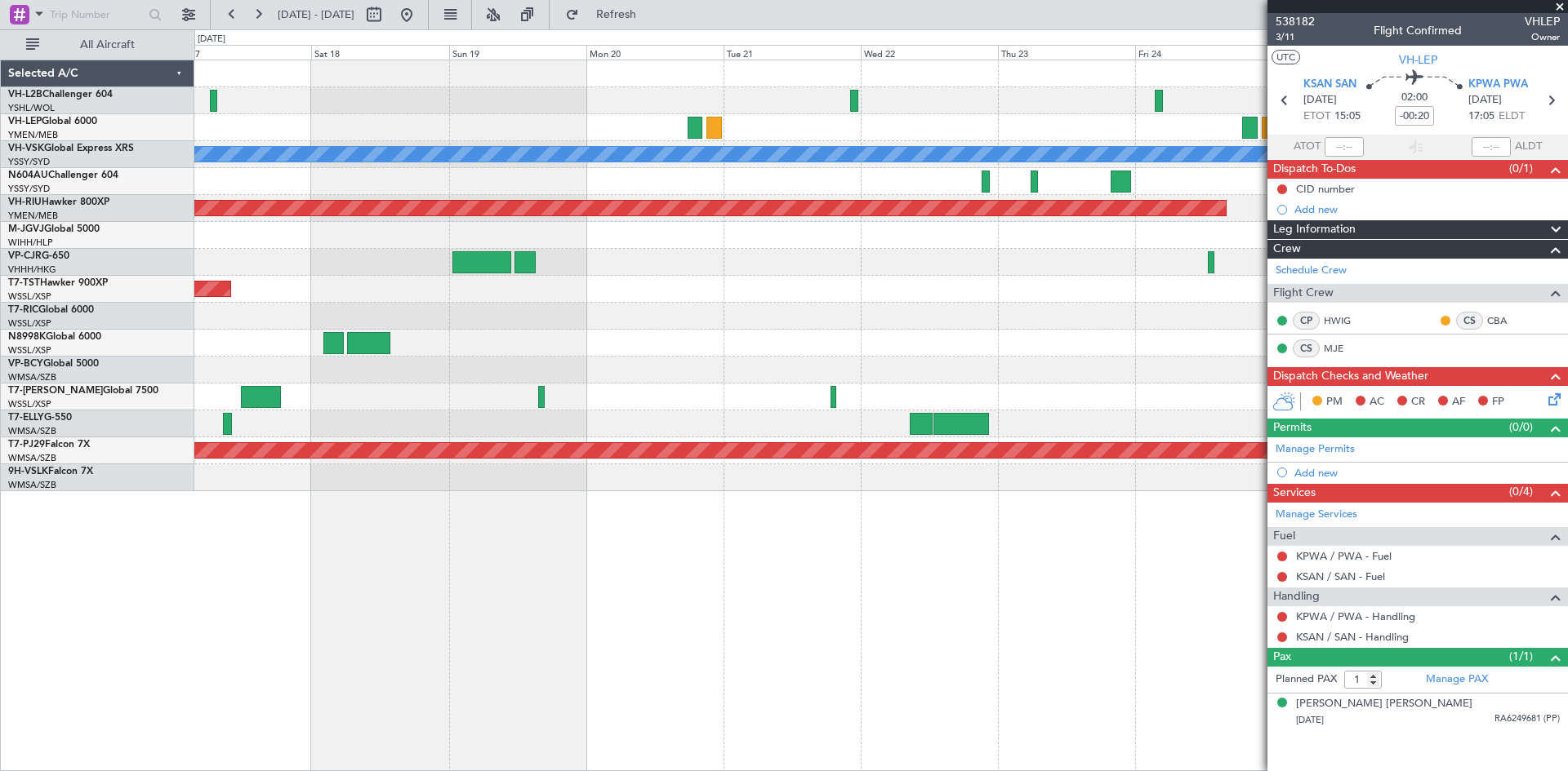
click at [720, 330] on div at bounding box center [881, 343] width 1373 height 27
click at [1001, 767] on div "[PERSON_NAME] No Crew Planned Maint [GEOGRAPHIC_DATA] ([GEOGRAPHIC_DATA]) Plann…" at bounding box center [881, 416] width 1374 height 712
